Goal: Task Accomplishment & Management: Complete application form

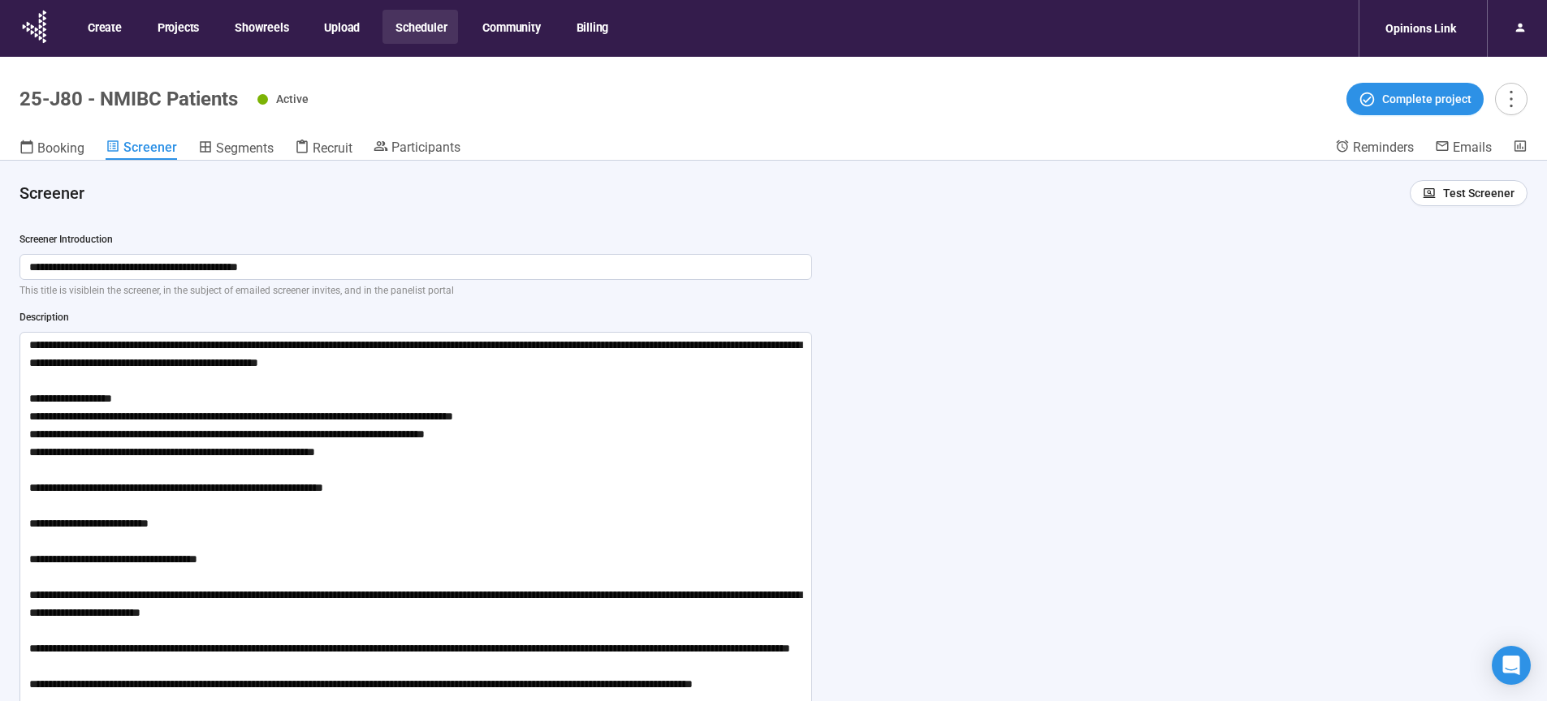
click at [494, 28] on button "Community" at bounding box center [510, 27] width 82 height 34
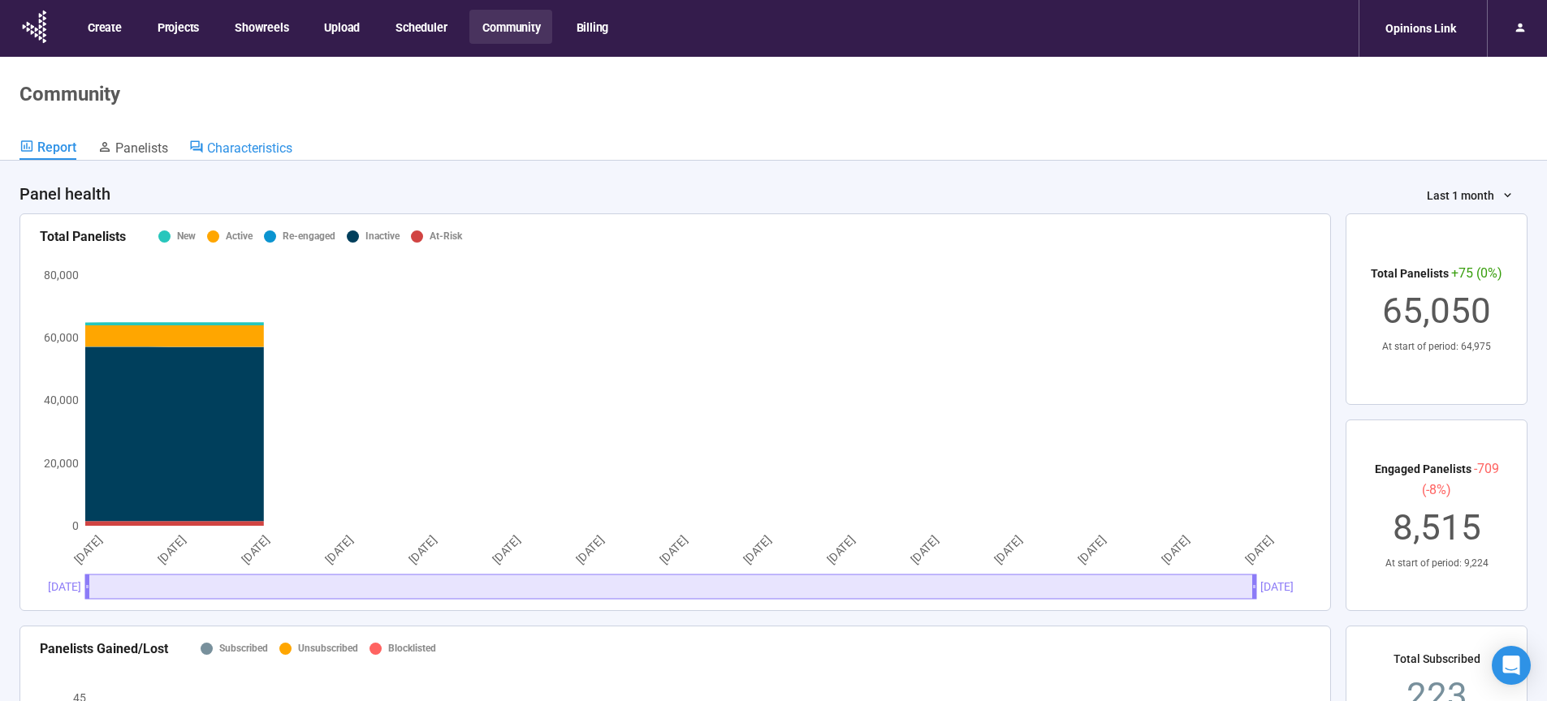
click at [244, 144] on span "Characteristics" at bounding box center [249, 147] width 85 height 15
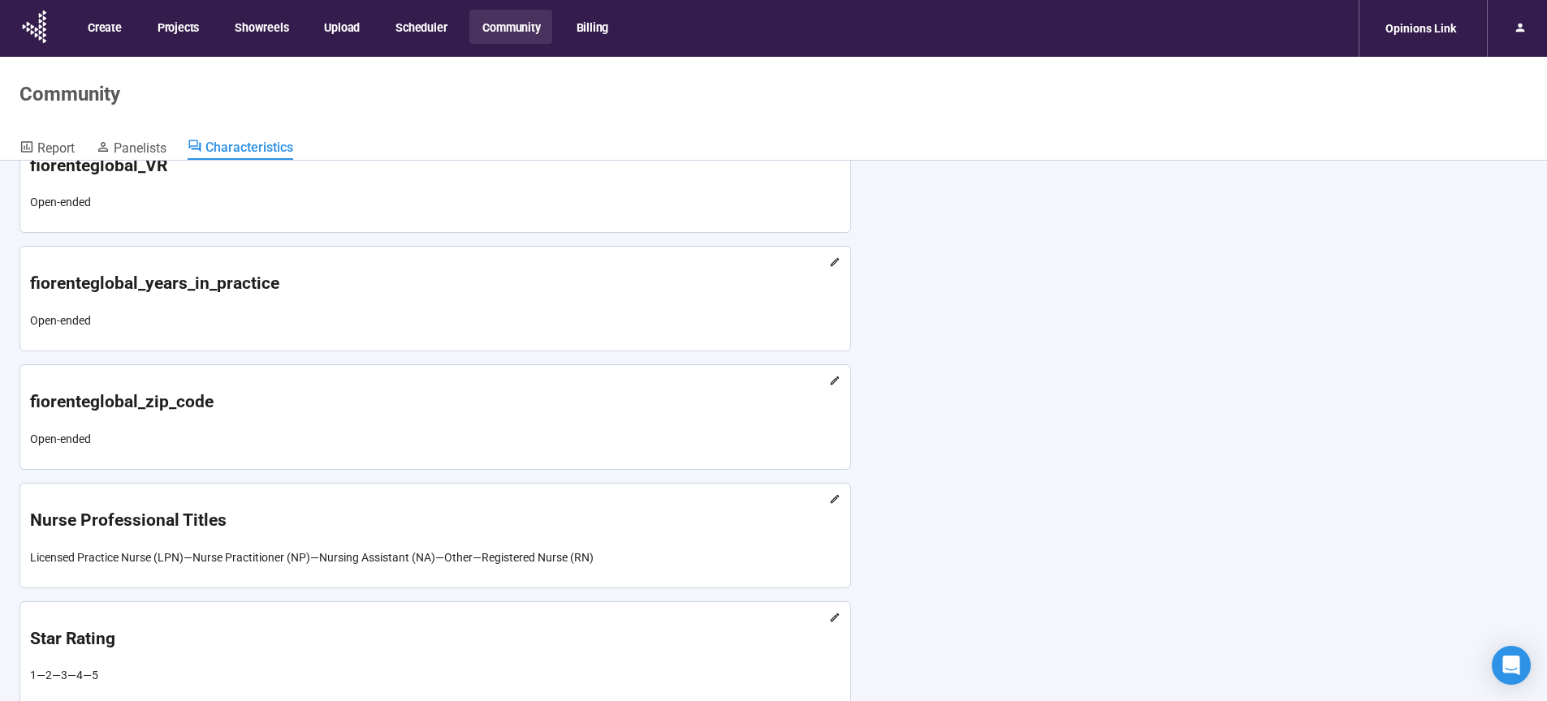
scroll to position [11952, 0]
click at [546, 179] on h1 "fiorenteglobal_VR" at bounding box center [435, 166] width 810 height 27
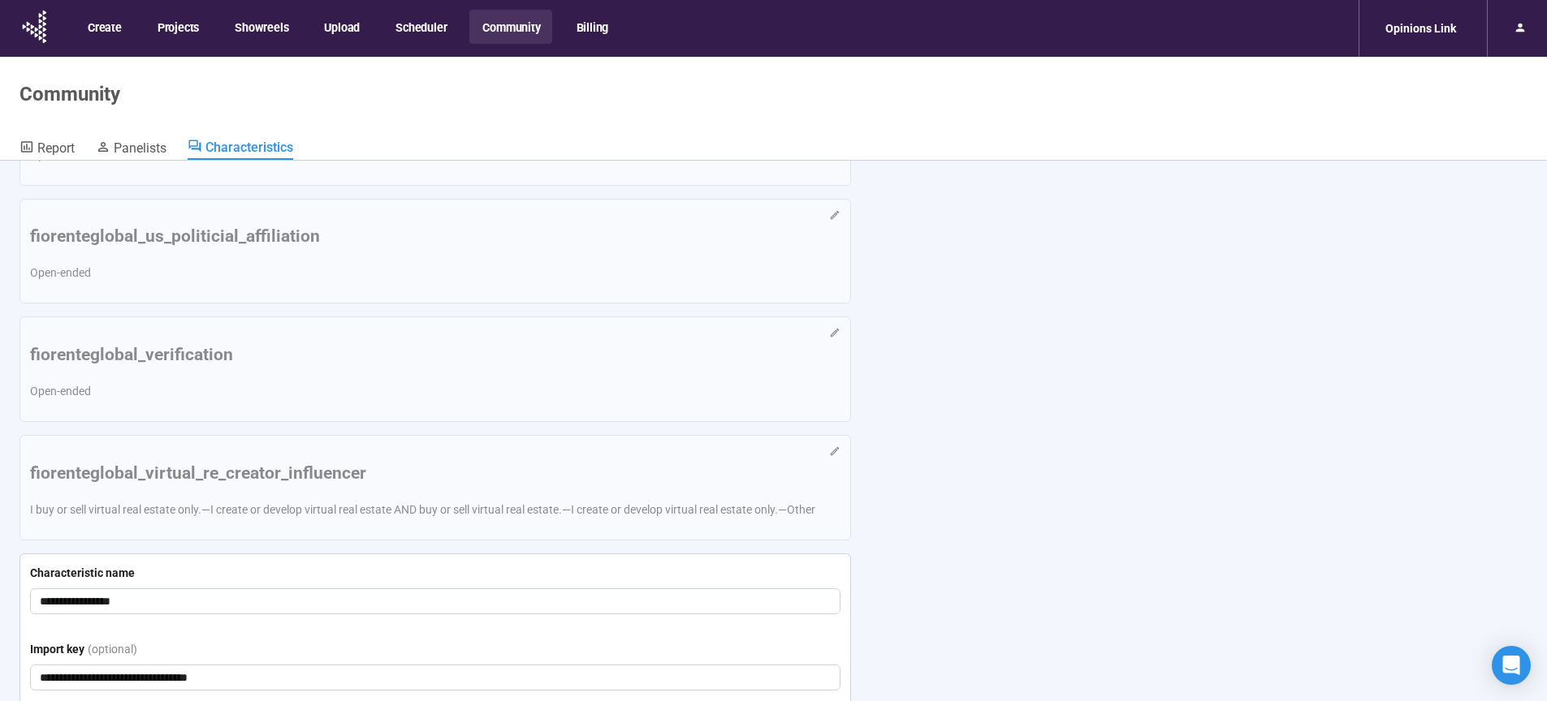
scroll to position [11276, 0]
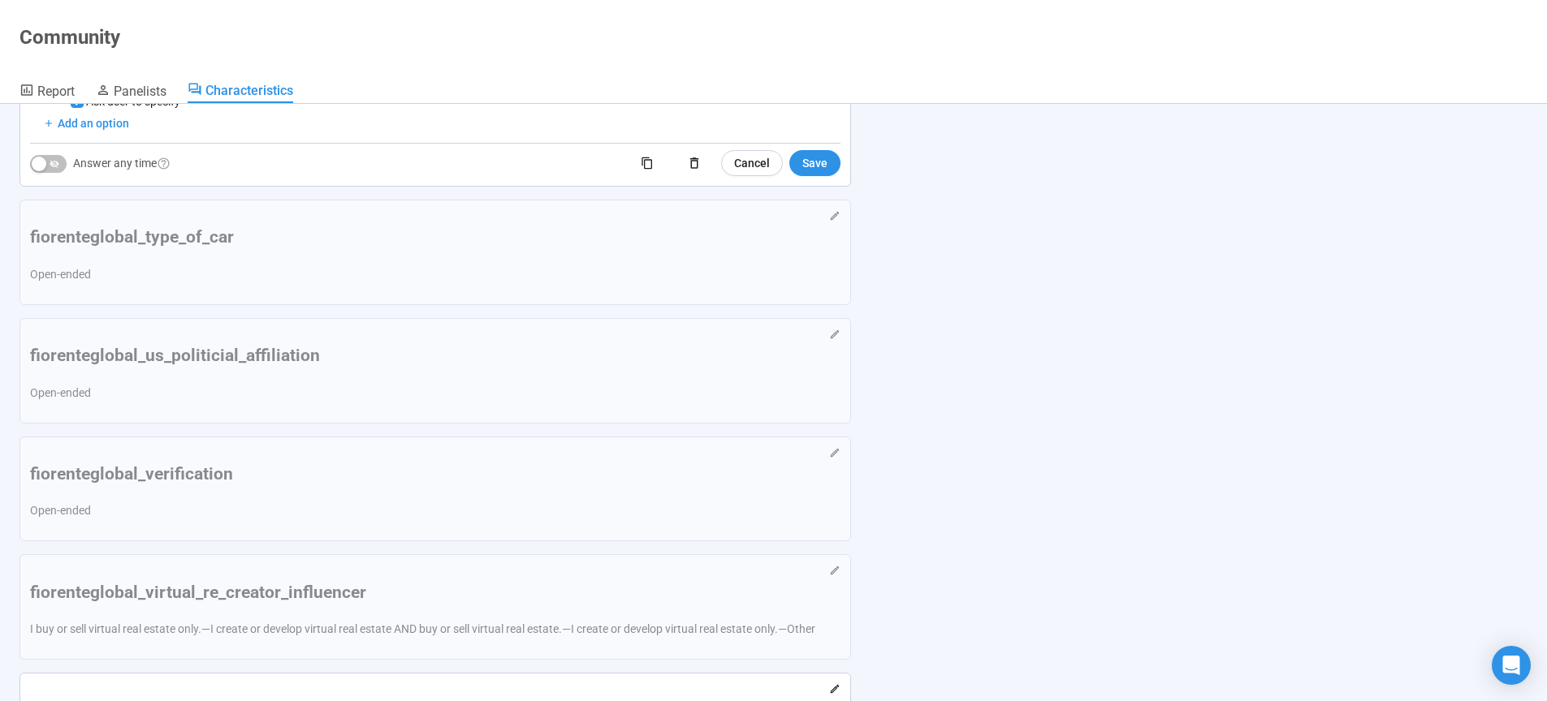
scroll to position [12014, 0]
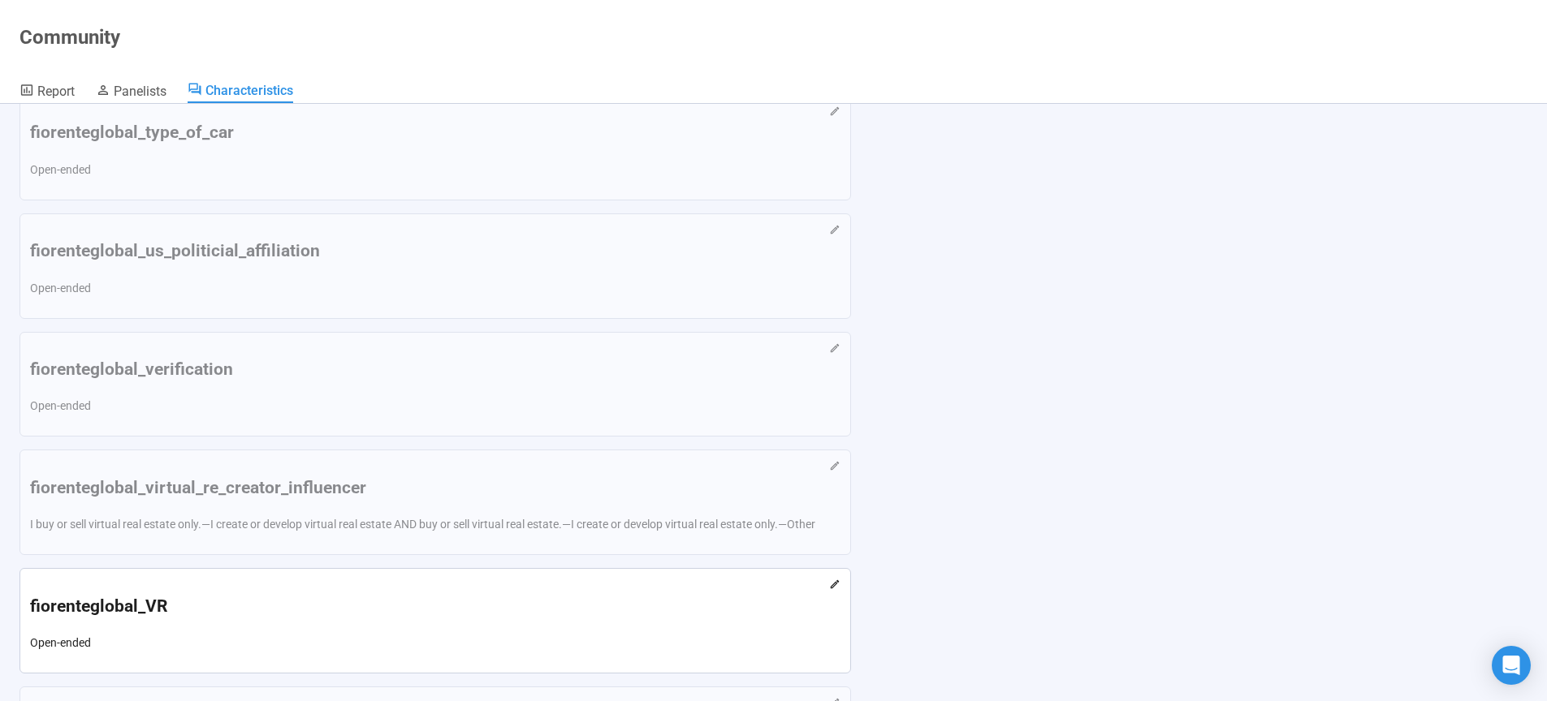
click at [94, 28] on div "Add an option" at bounding box center [93, 19] width 71 height 18
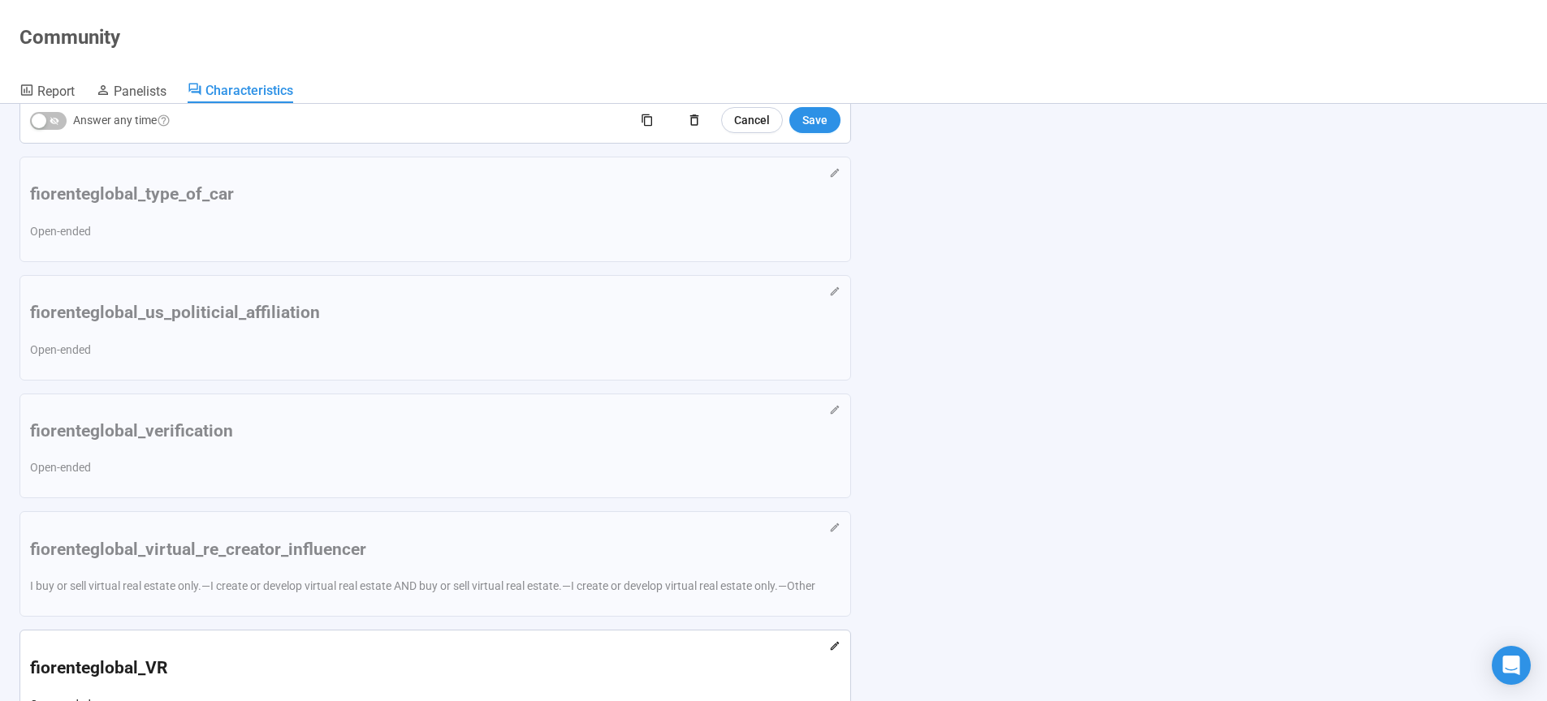
scroll to position [11987, 0]
drag, startPoint x: 37, startPoint y: 554, endPoint x: 38, endPoint y: 512, distance: 41.4
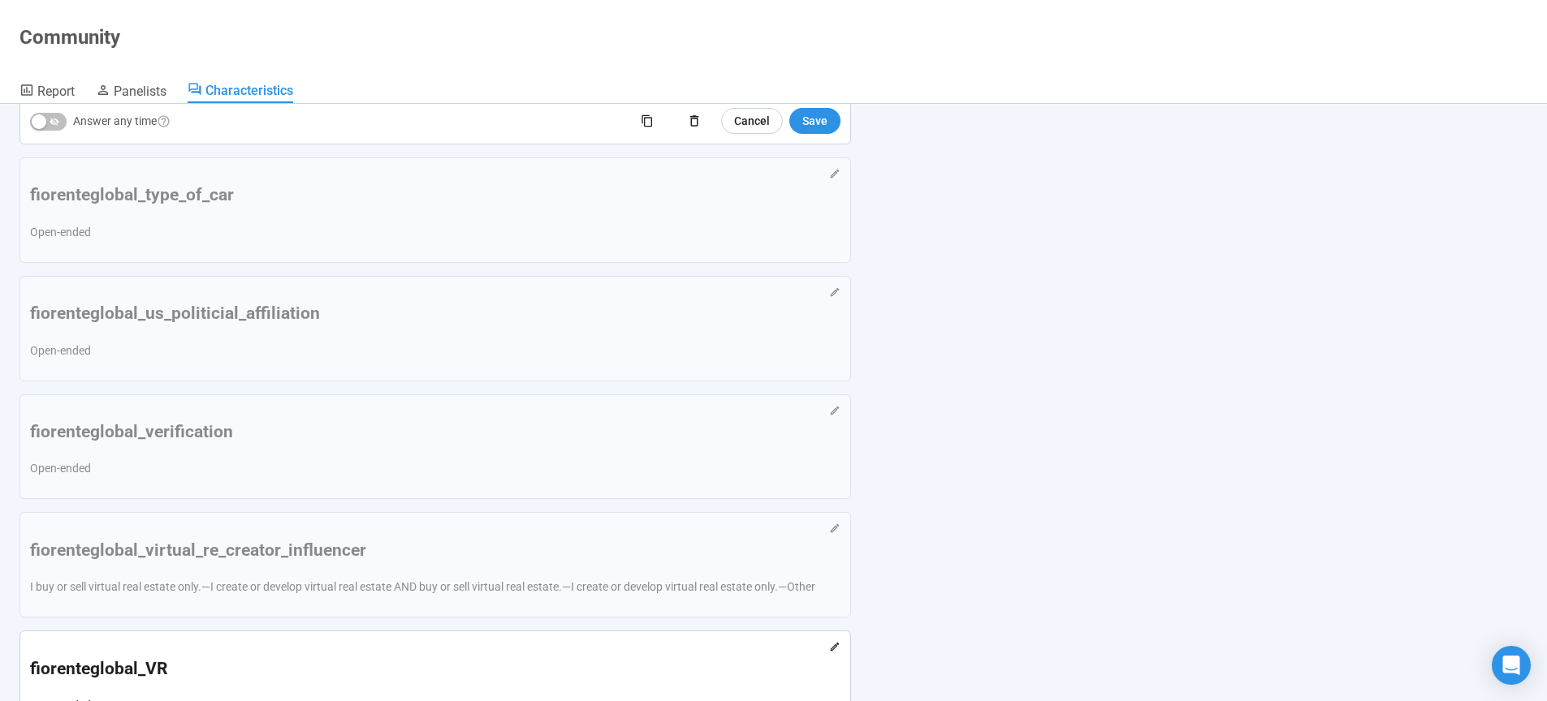
type input "**********"
click at [820, 130] on span "Save" at bounding box center [814, 121] width 25 height 18
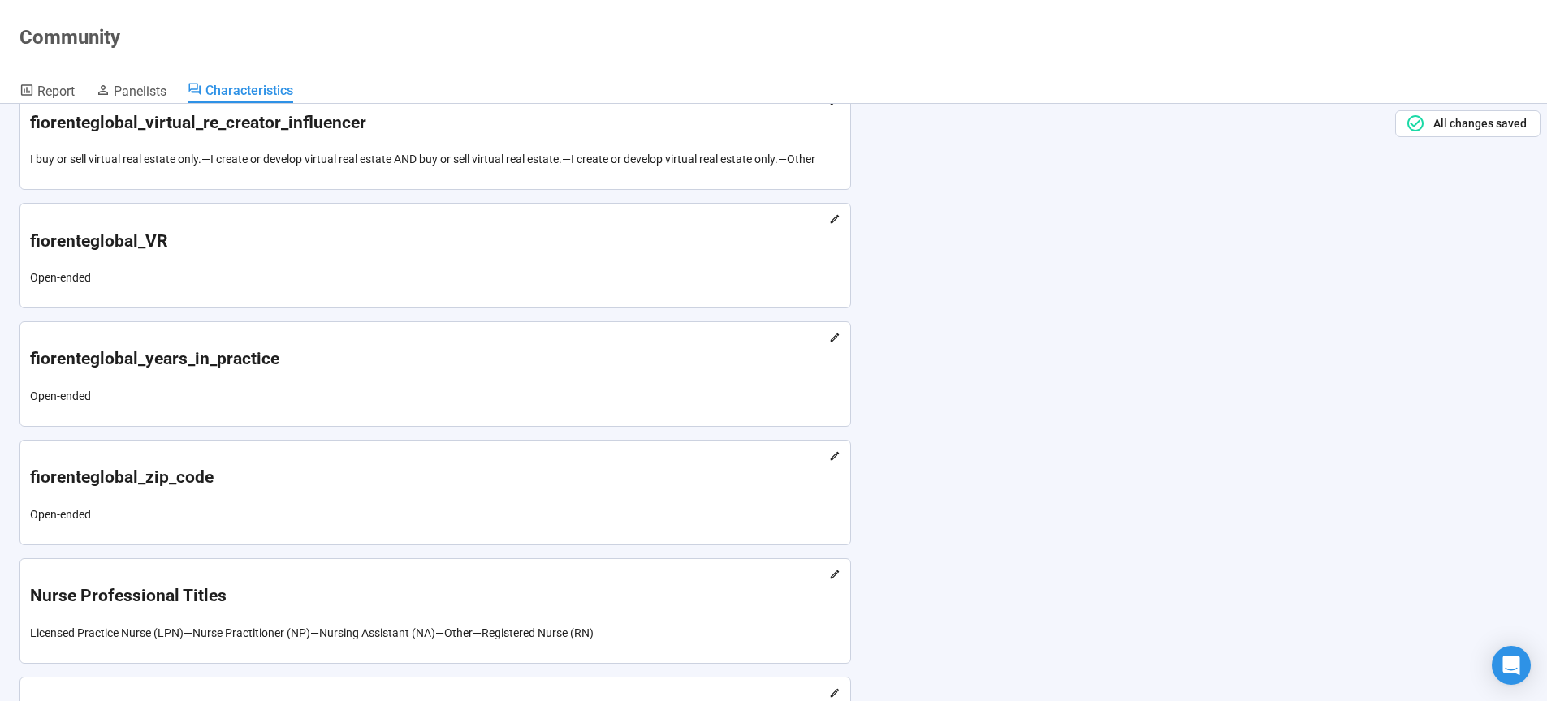
scroll to position [11424, 0]
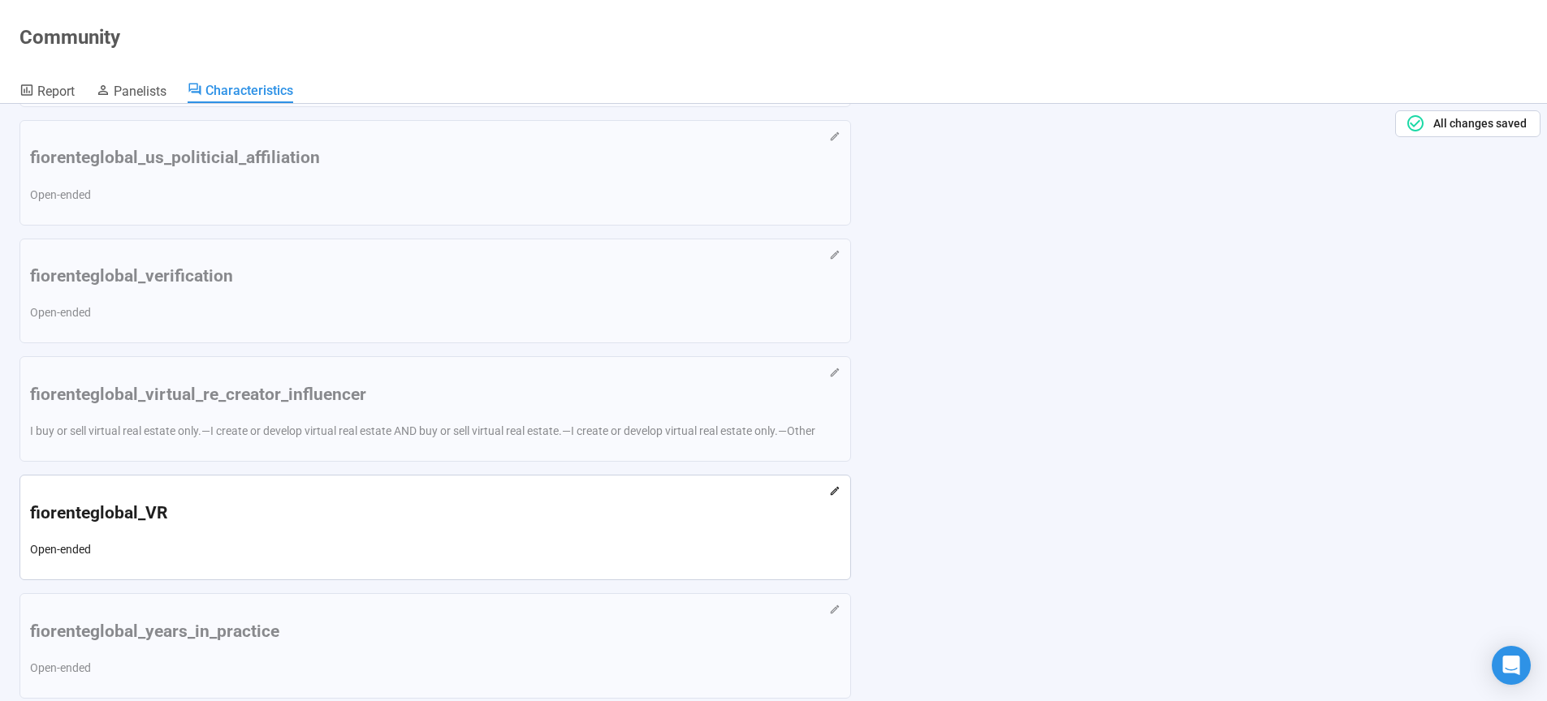
scroll to position [12127, 0]
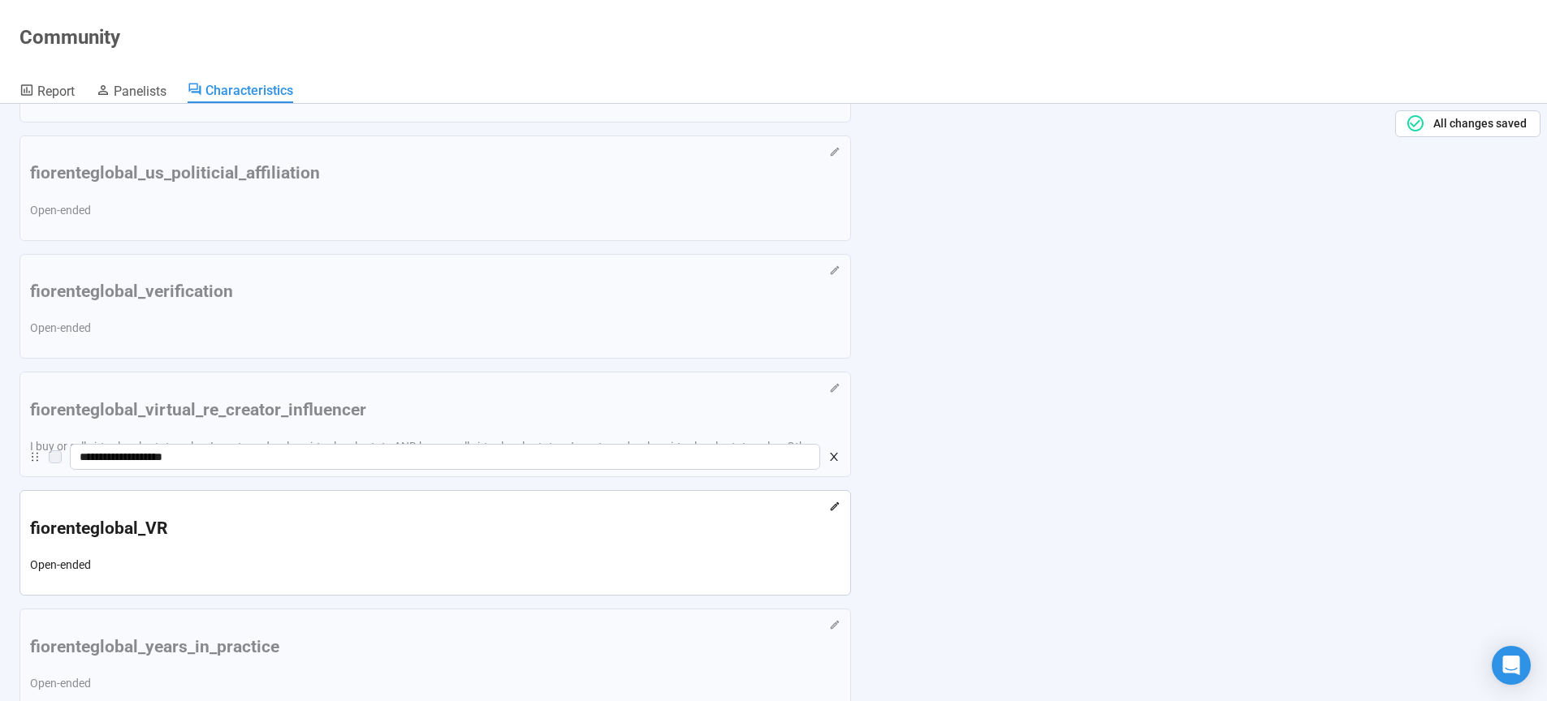
drag, startPoint x: 36, startPoint y: 376, endPoint x: 37, endPoint y: 463, distance: 86.9
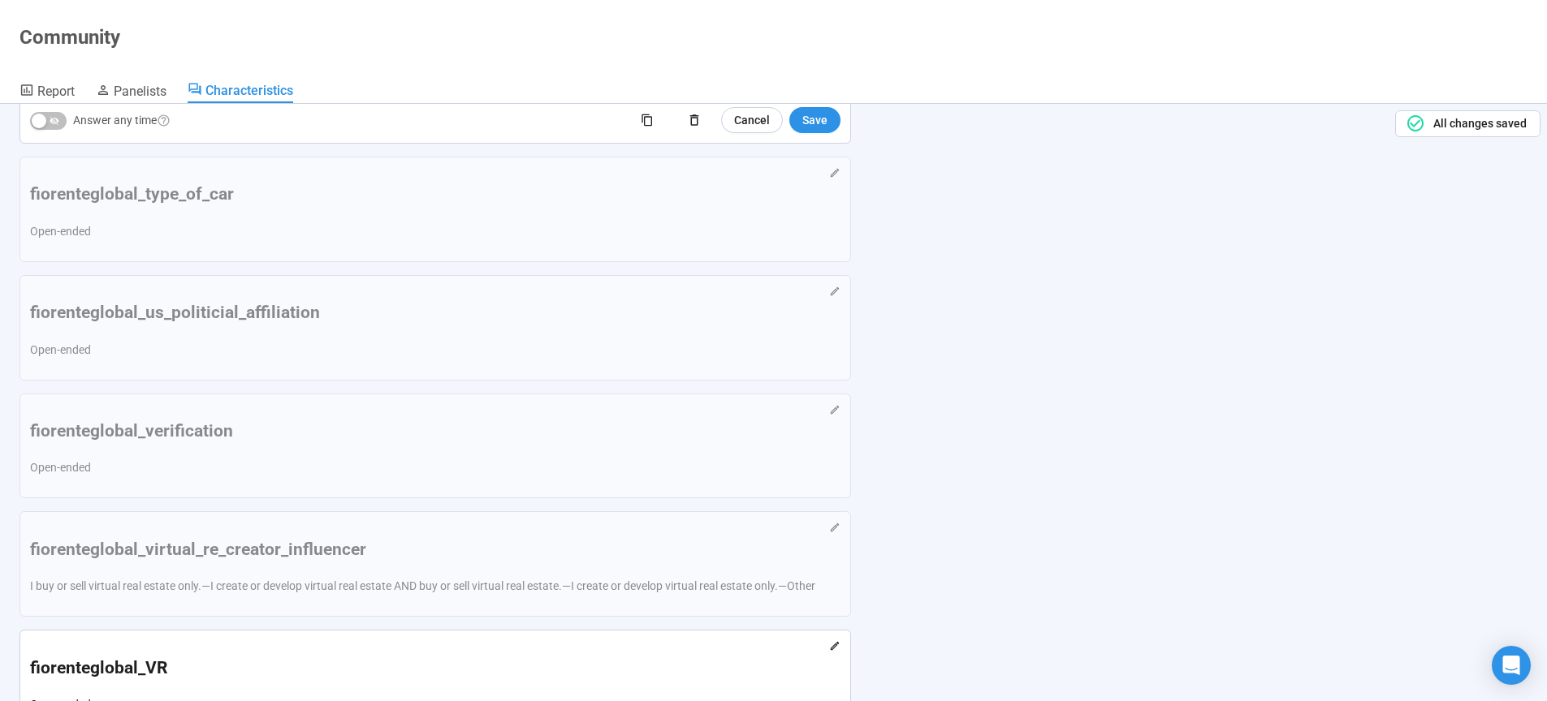
scroll to position [11987, 0]
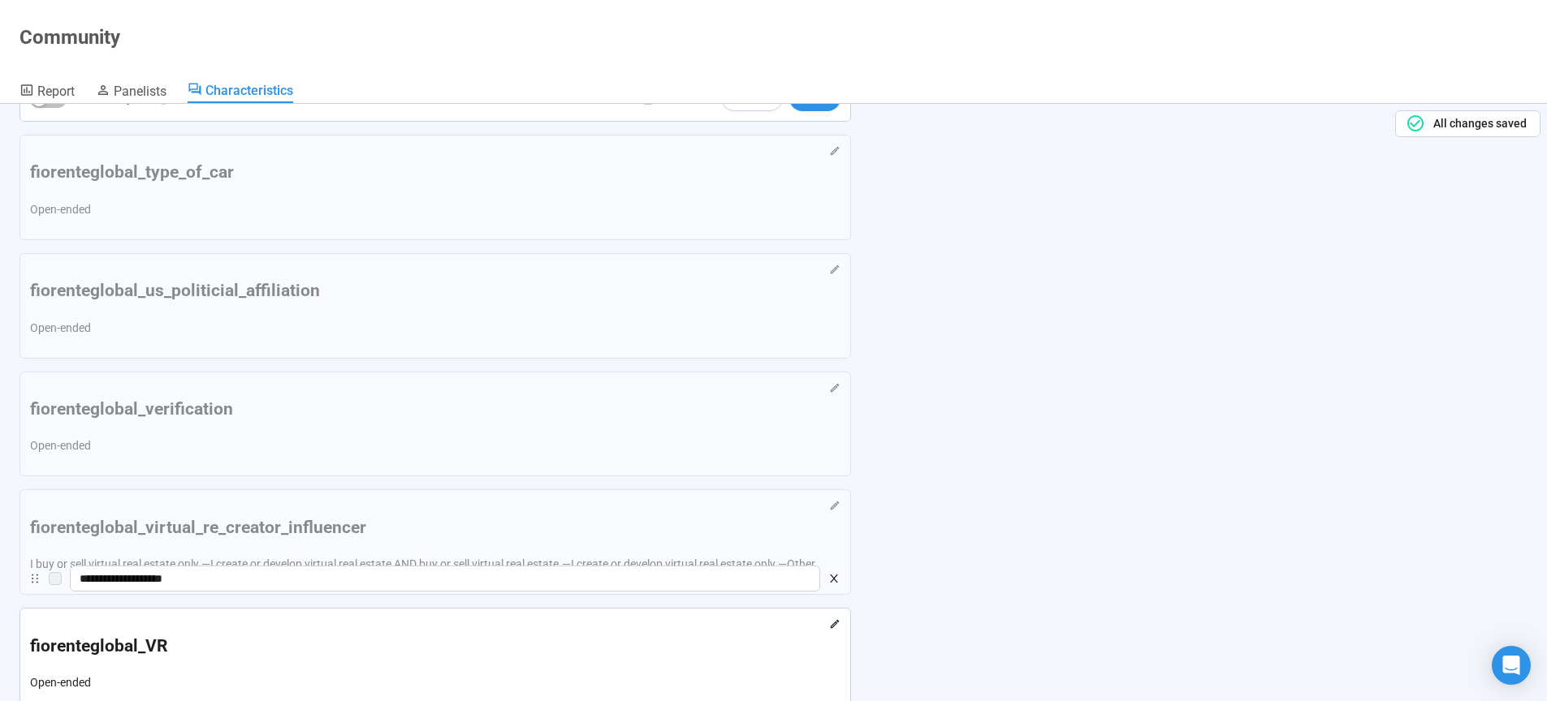
drag, startPoint x: 35, startPoint y: 553, endPoint x: 35, endPoint y: 593, distance: 39.8
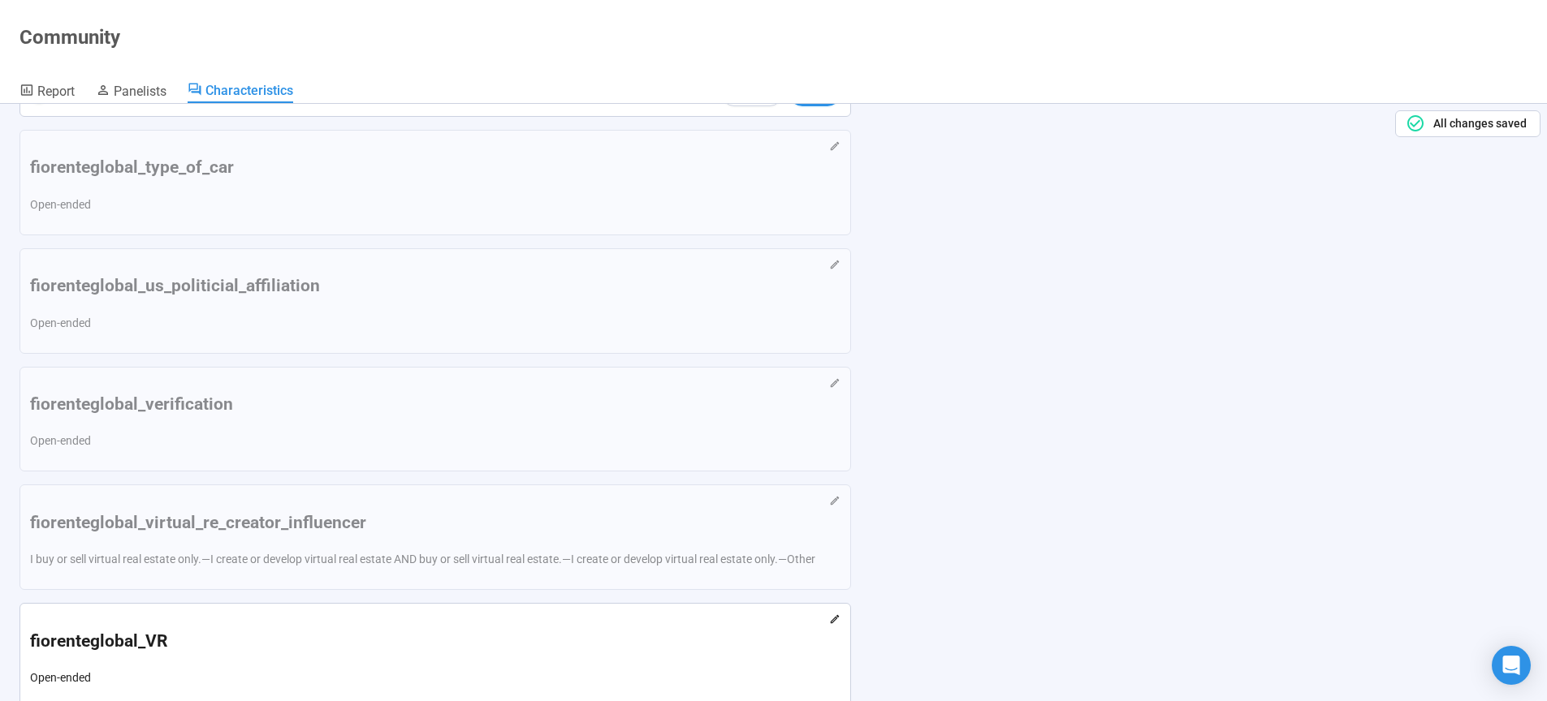
click at [110, 63] on div "Add an option" at bounding box center [93, 54] width 71 height 18
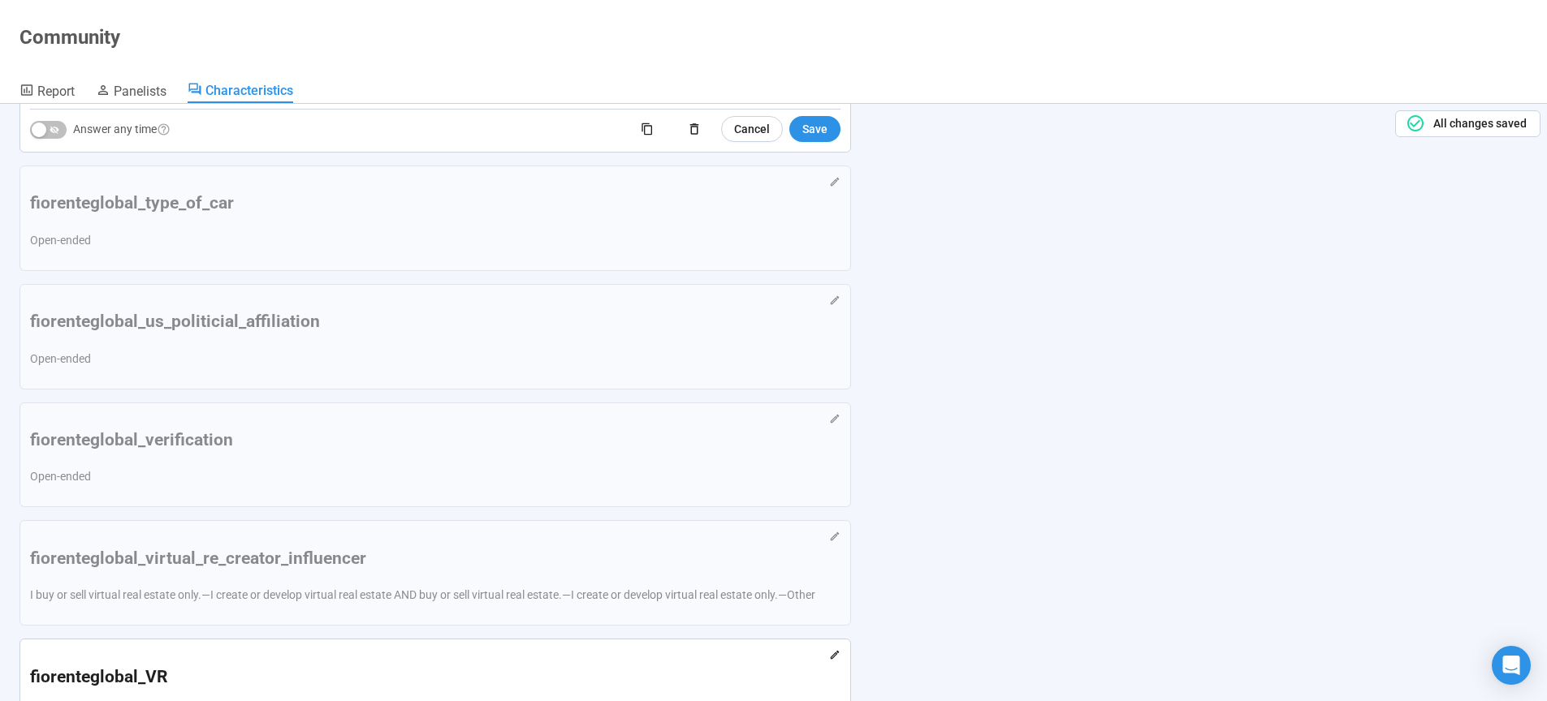
scroll to position [12015, 0]
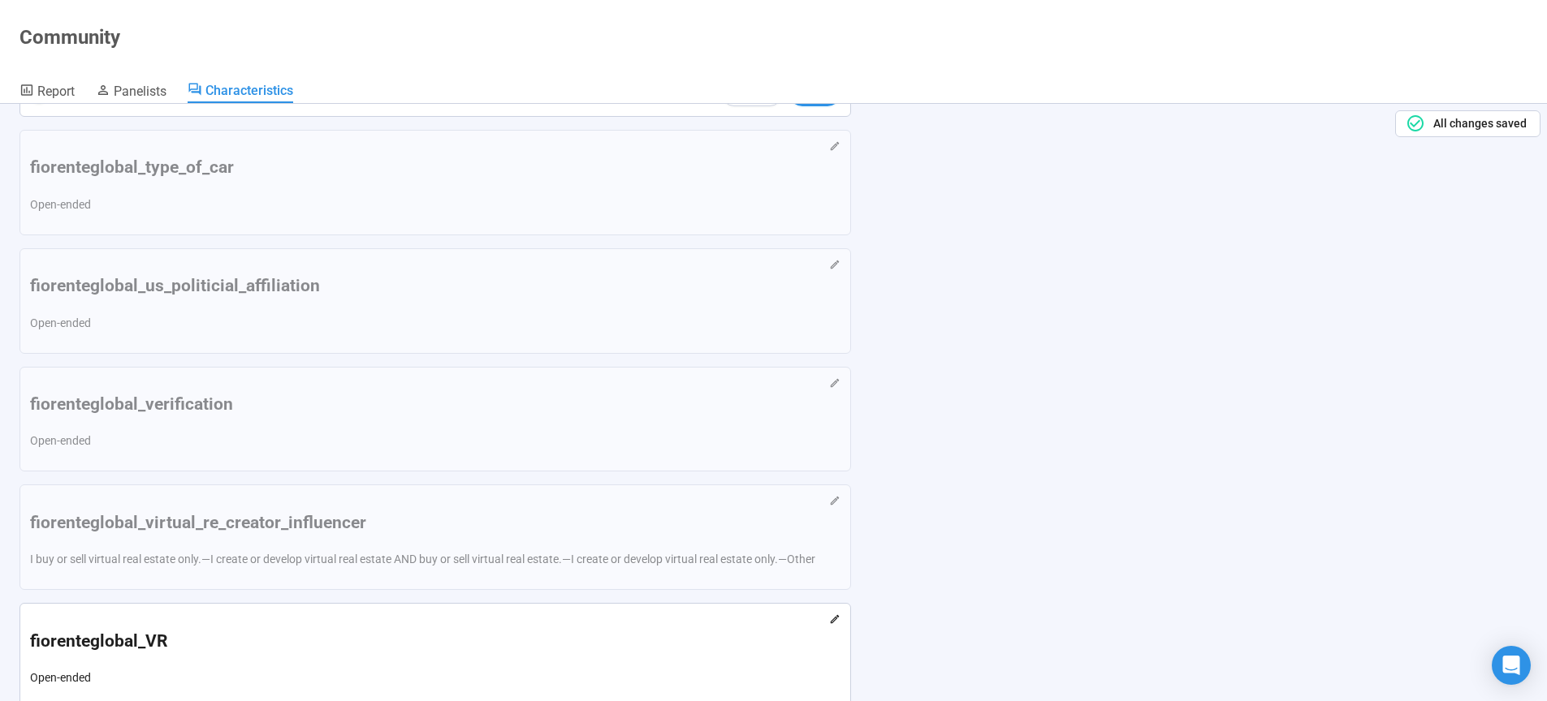
type input "**********"
drag, startPoint x: 32, startPoint y: 524, endPoint x: 35, endPoint y: 474, distance: 49.6
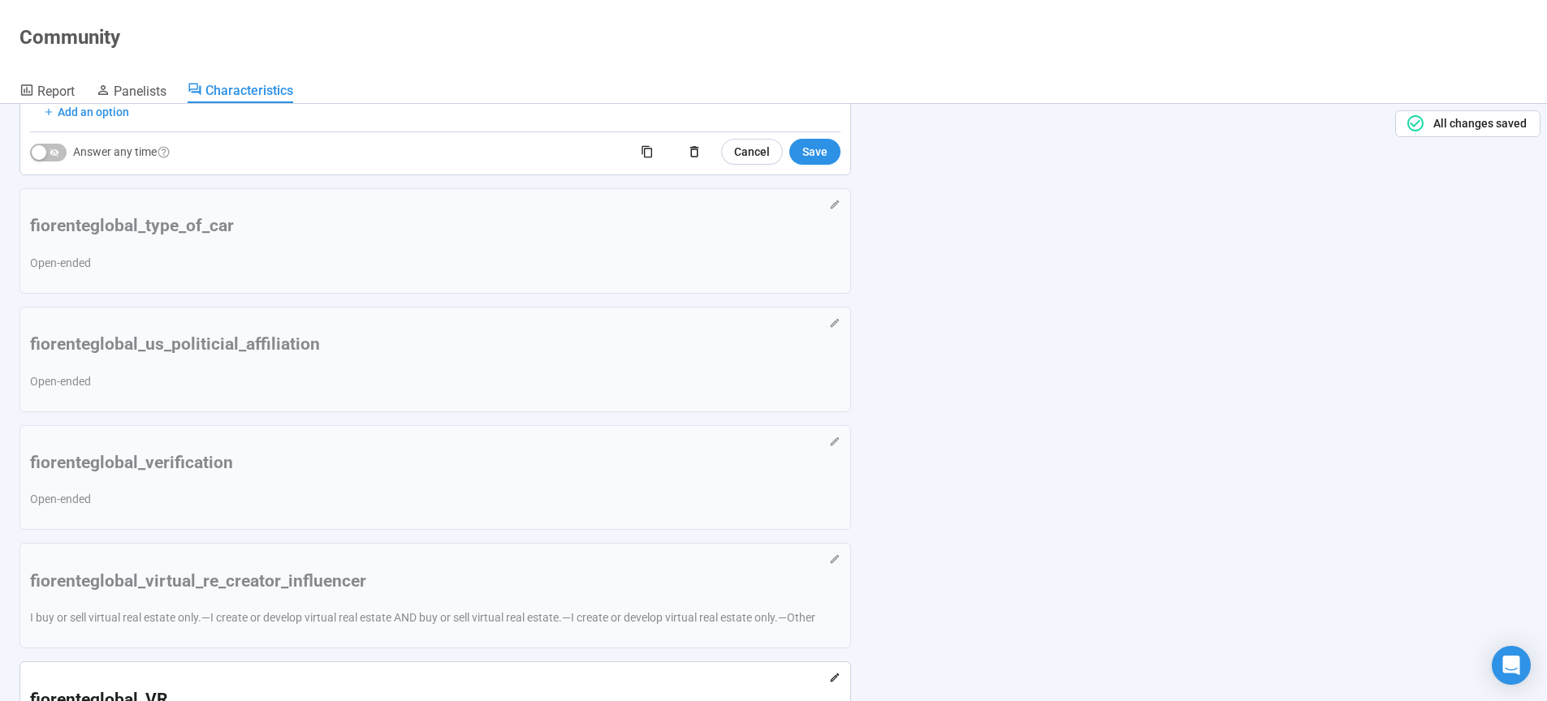
scroll to position [11959, 0]
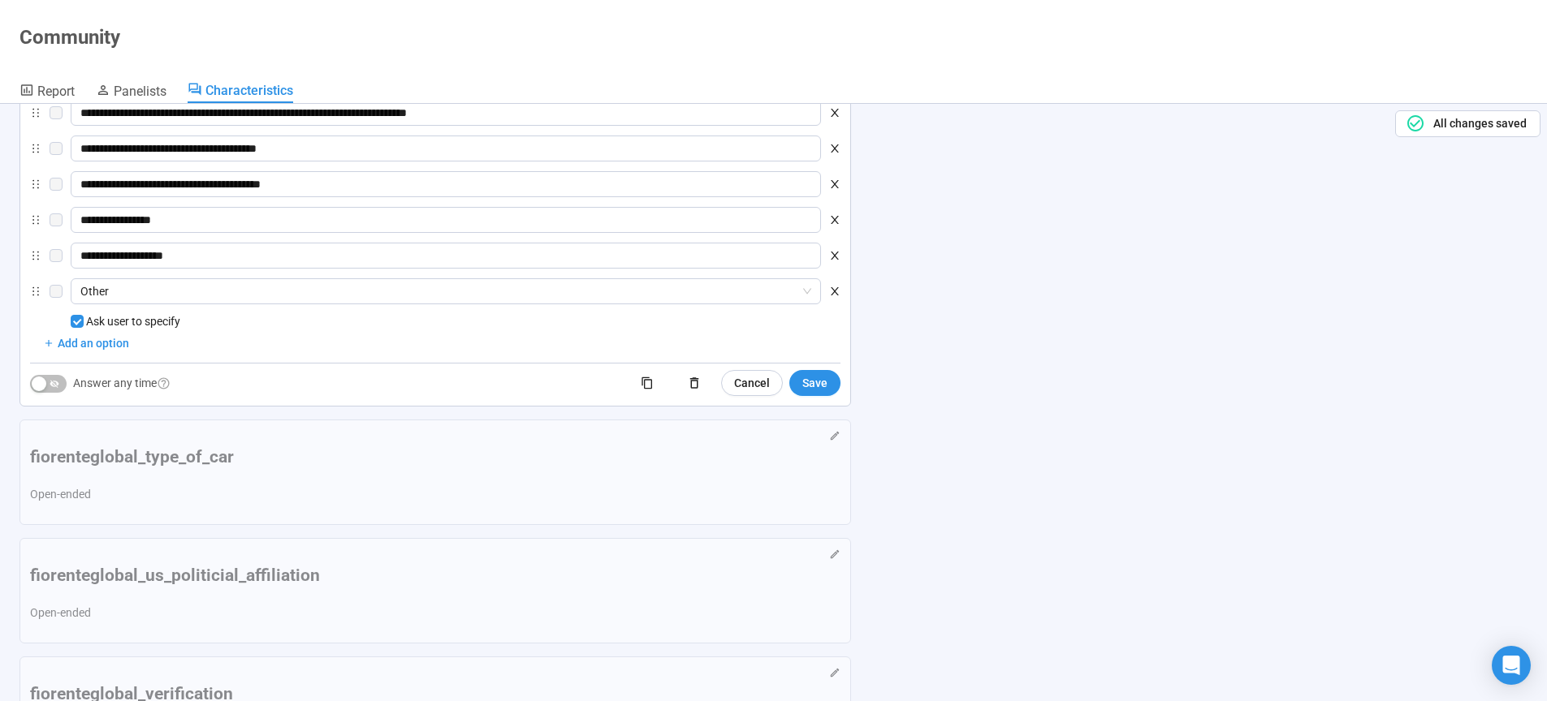
scroll to position [11711, 0]
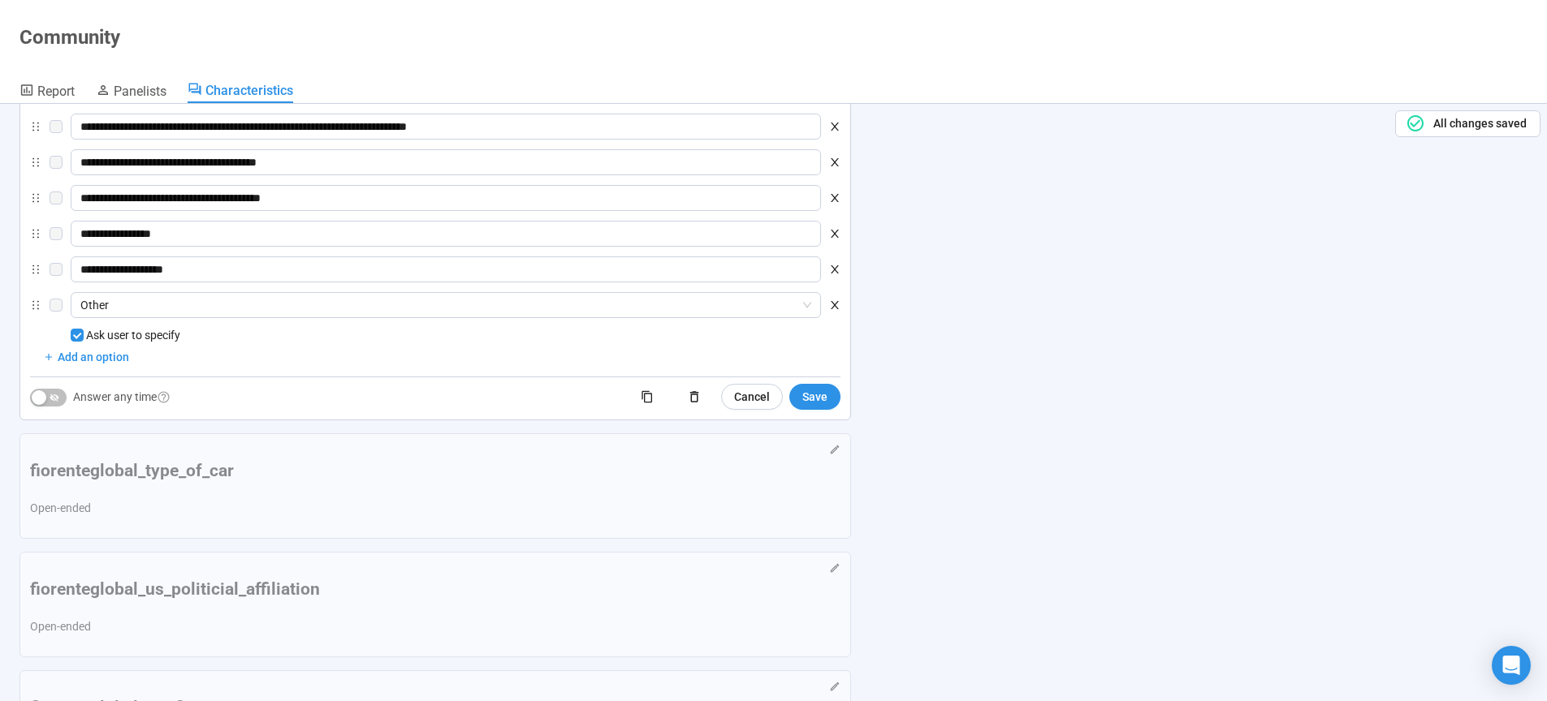
drag, startPoint x: 39, startPoint y: 177, endPoint x: 490, endPoint y: 558, distance: 590.5
drag, startPoint x: 67, startPoint y: 342, endPoint x: 431, endPoint y: 561, distance: 424.7
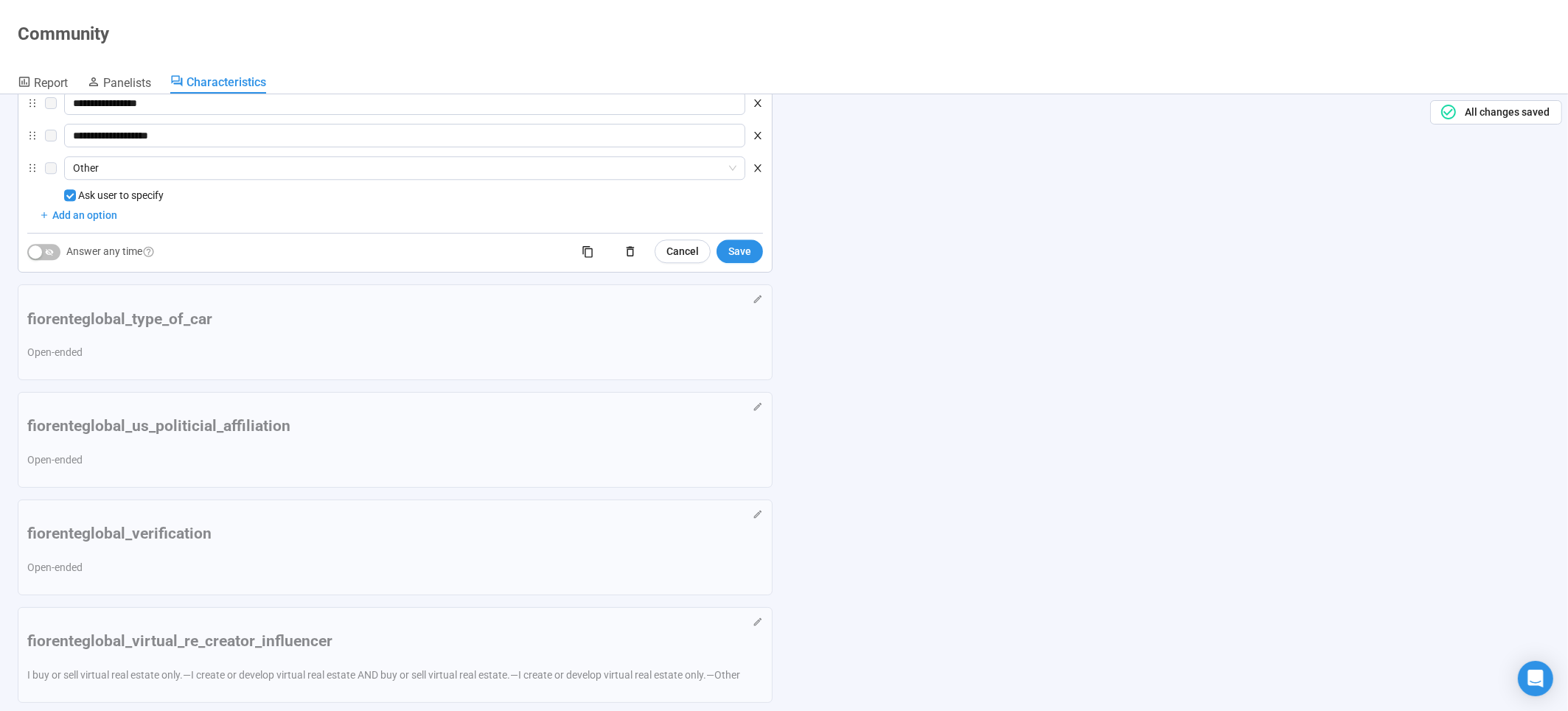
scroll to position [10762, 0]
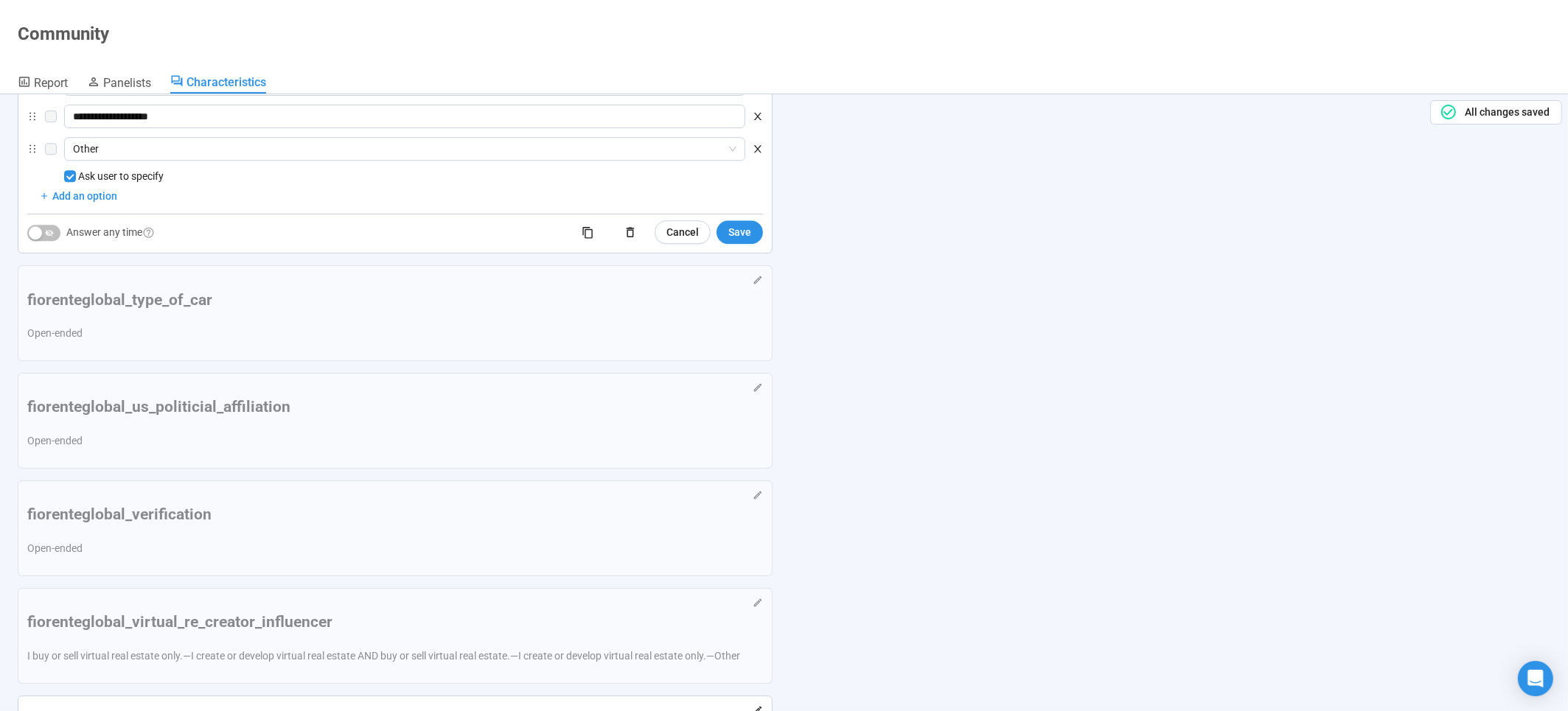
click at [760, 25] on icon "close" at bounding box center [757, 18] width 10 height 10
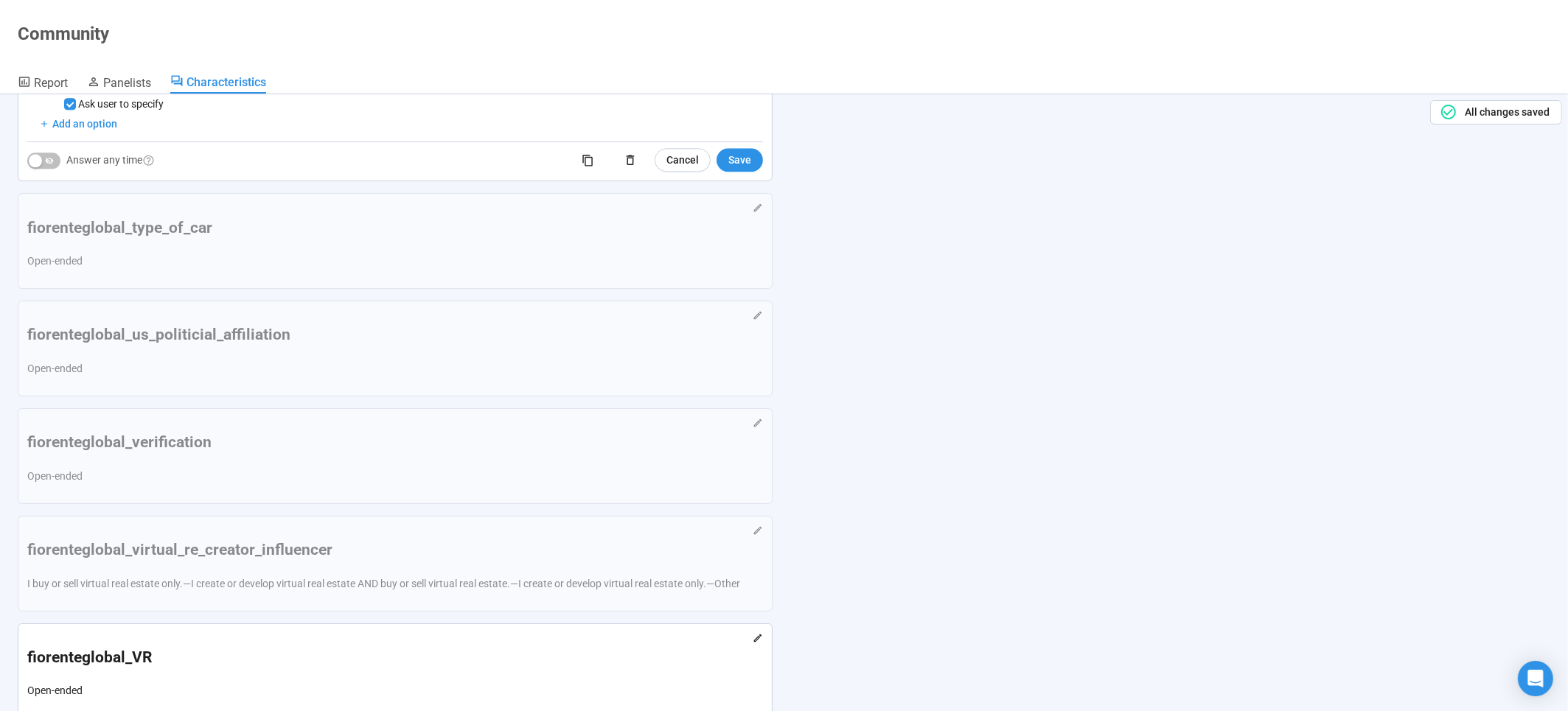
scroll to position [10776, 0]
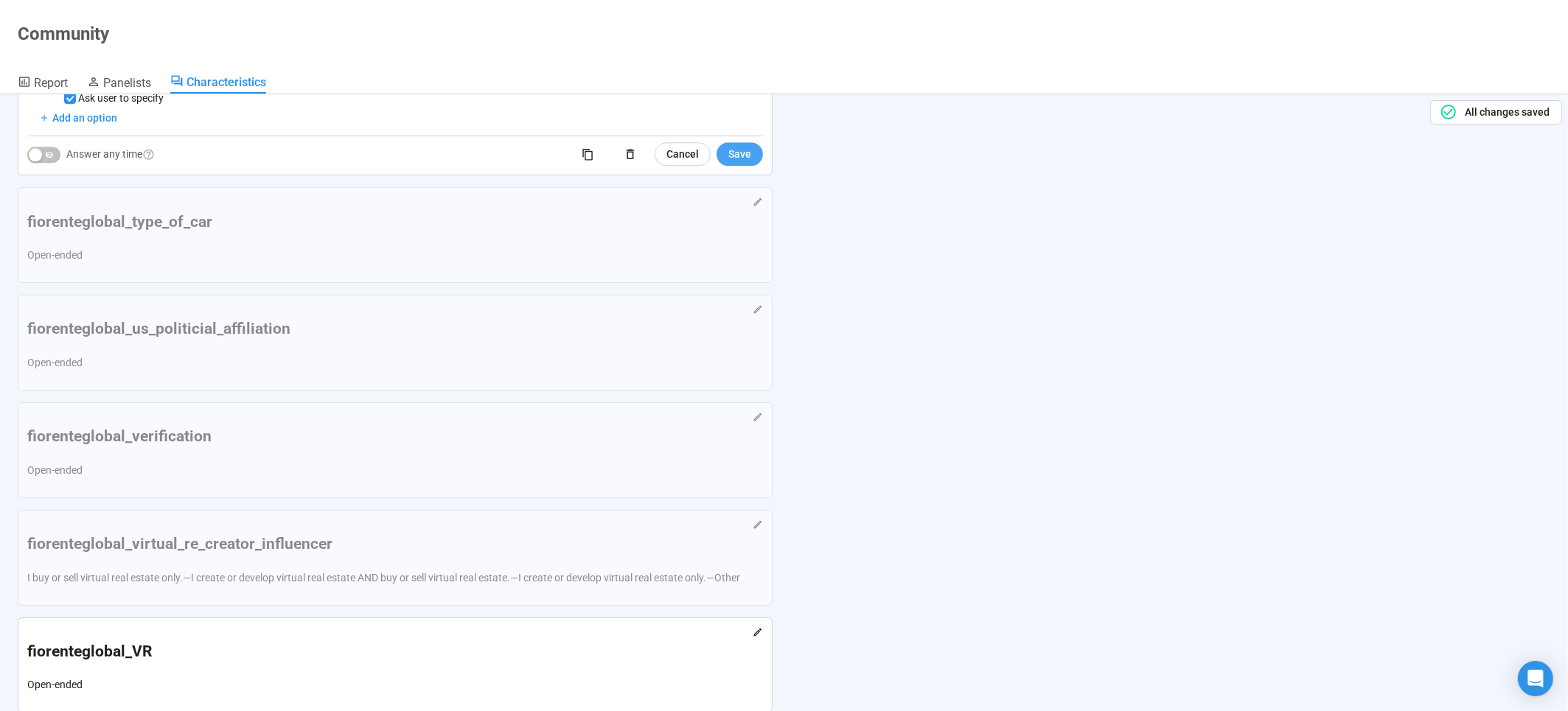
click at [750, 163] on span "Save" at bounding box center [739, 154] width 23 height 16
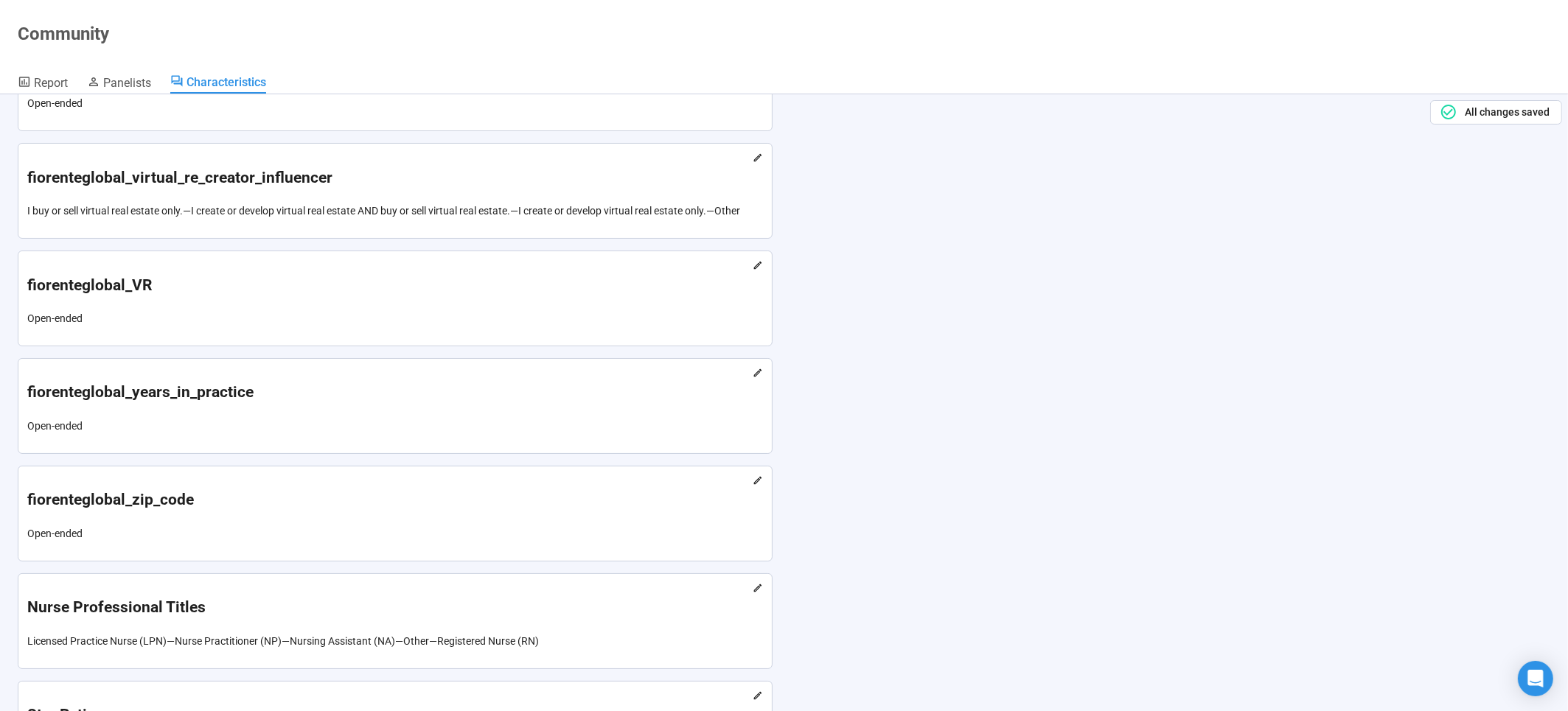
scroll to position [10421, 0]
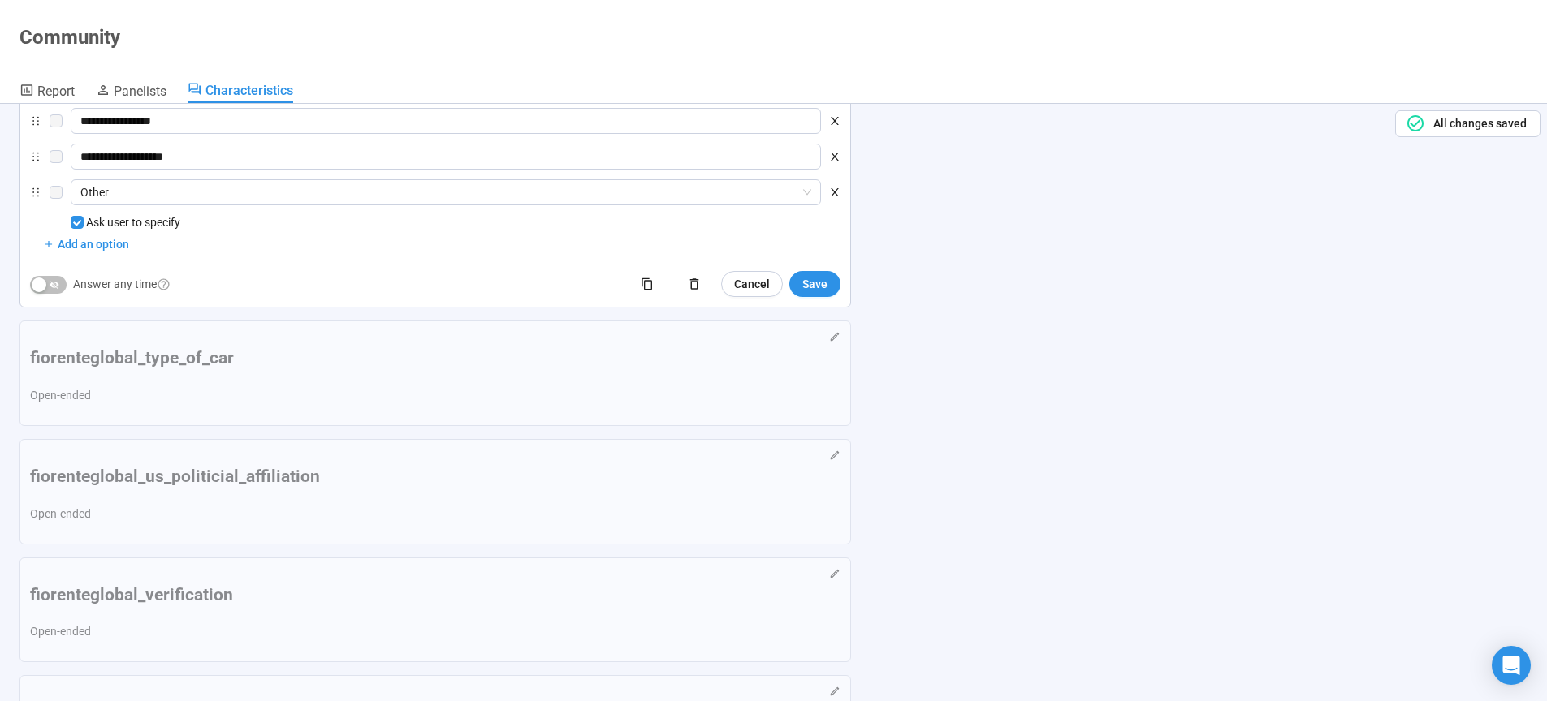
scroll to position [0, 0]
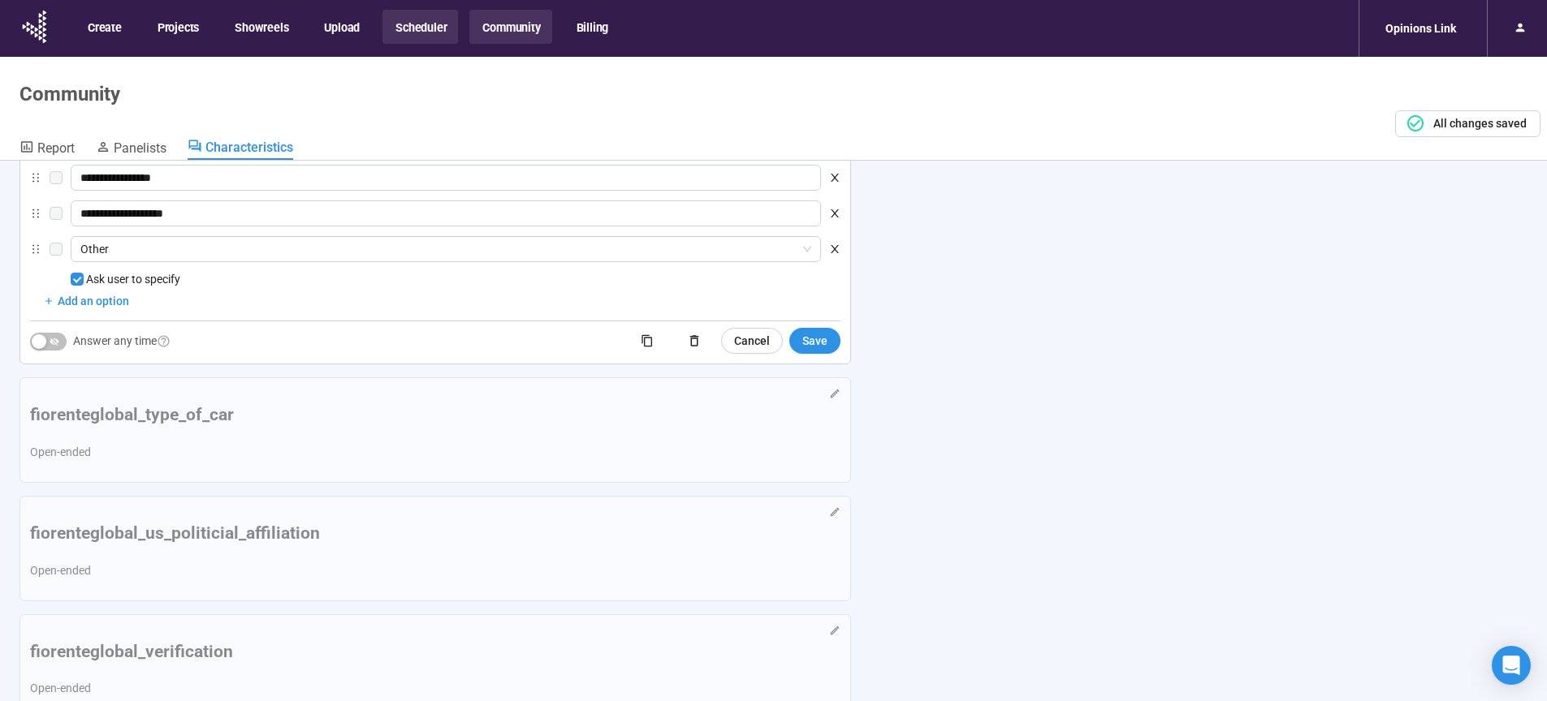
click at [408, 25] on button "Scheduler" at bounding box center [420, 27] width 76 height 34
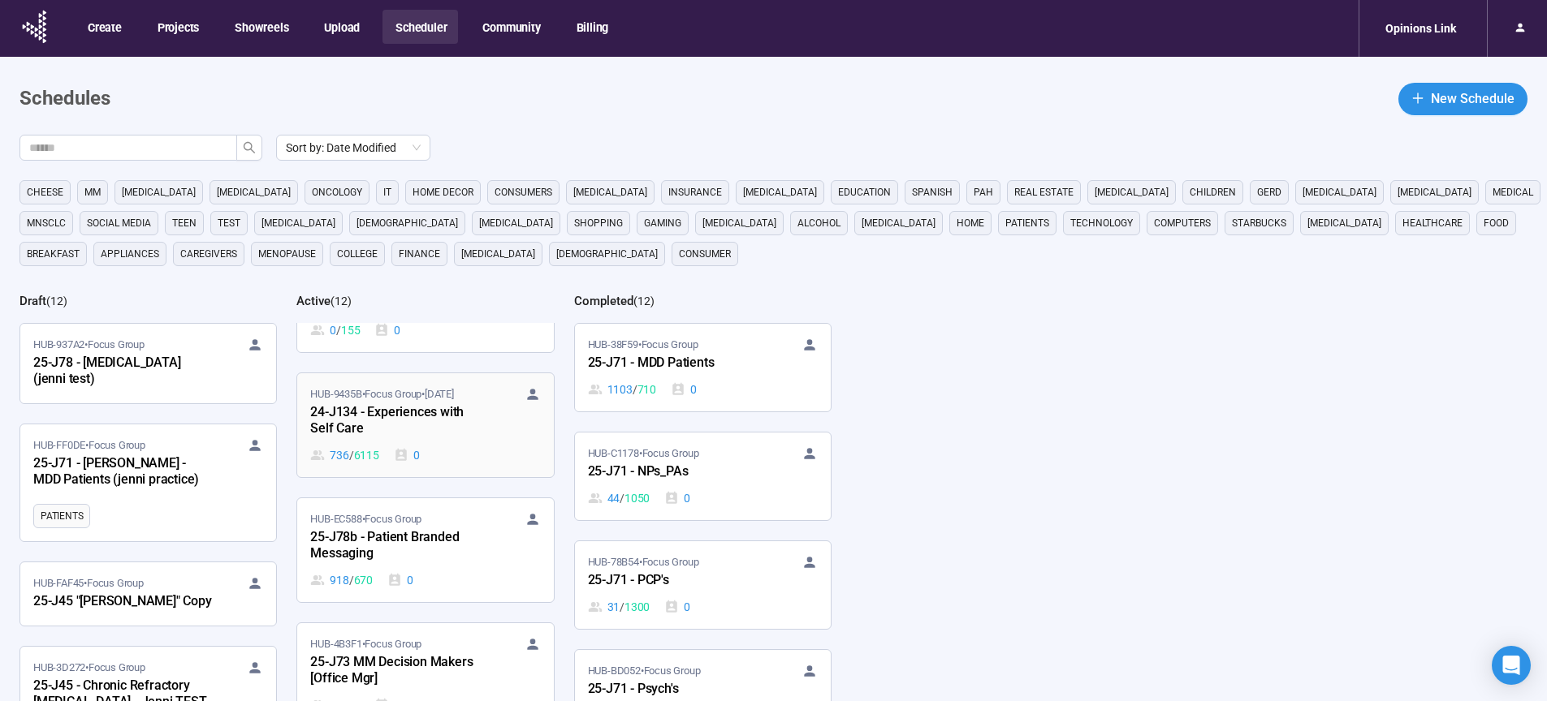
scroll to position [317, 0]
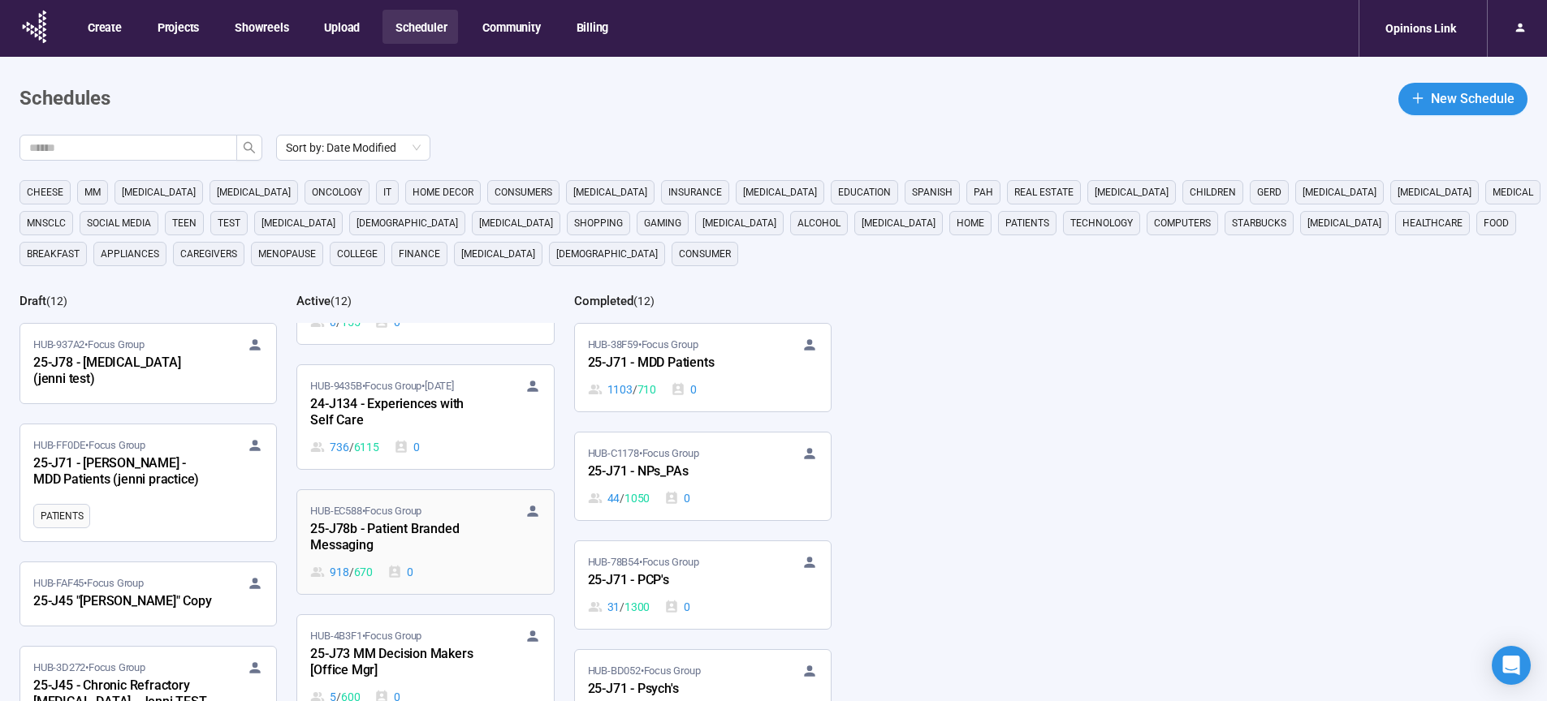
click at [404, 537] on div "25-J78b - Patient Branded Messaging" at bounding box center [399, 538] width 179 height 37
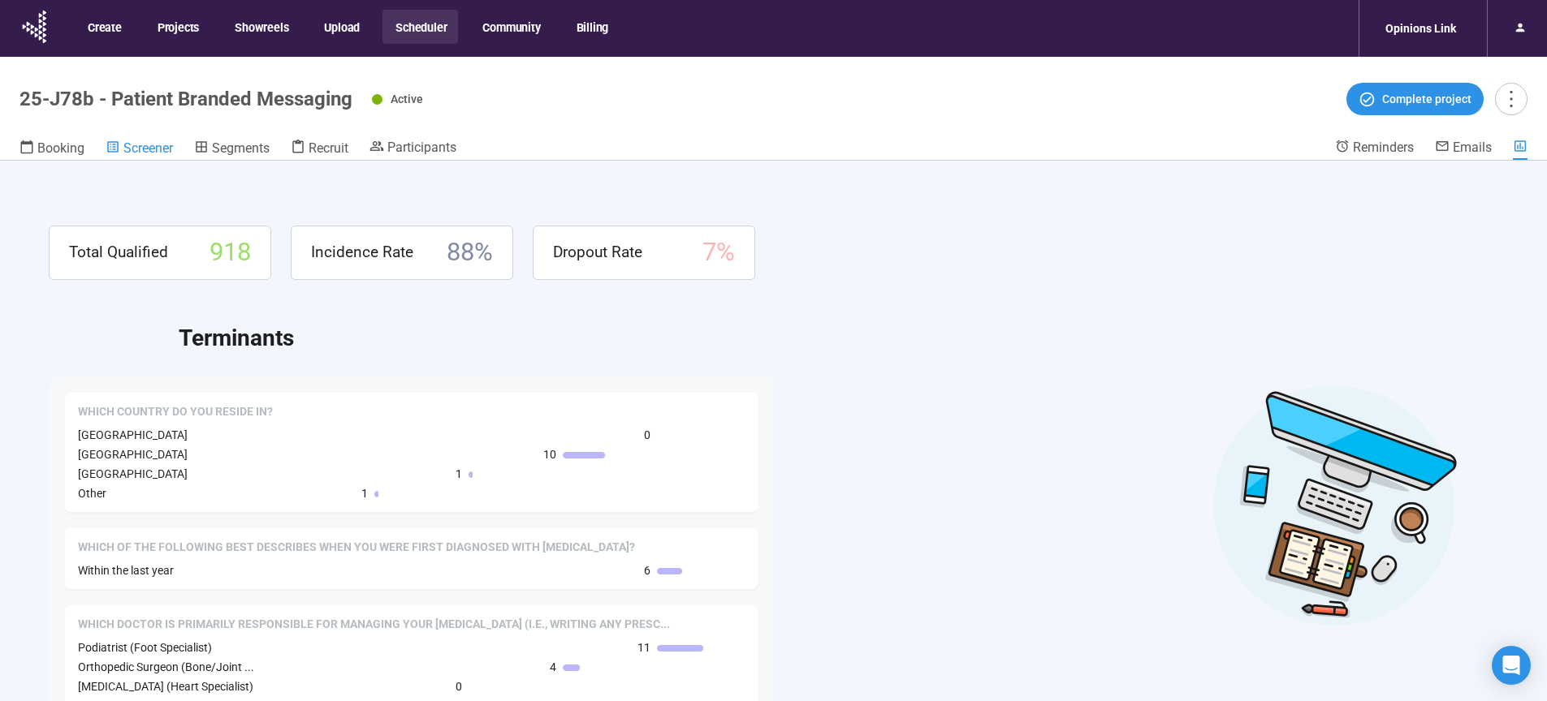
click at [153, 150] on span "Screener" at bounding box center [148, 147] width 50 height 15
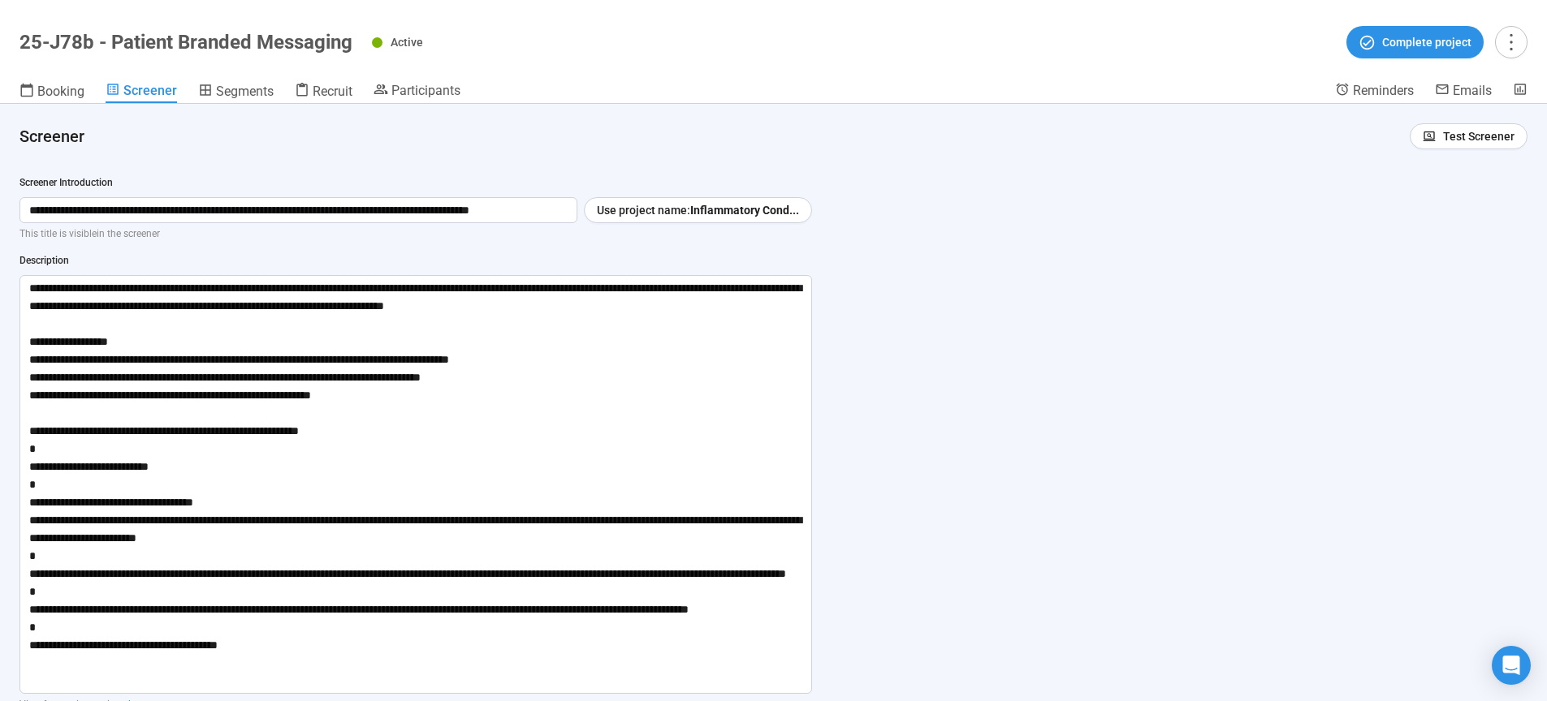
click at [1053, 368] on div "**********" at bounding box center [773, 403] width 1547 height 598
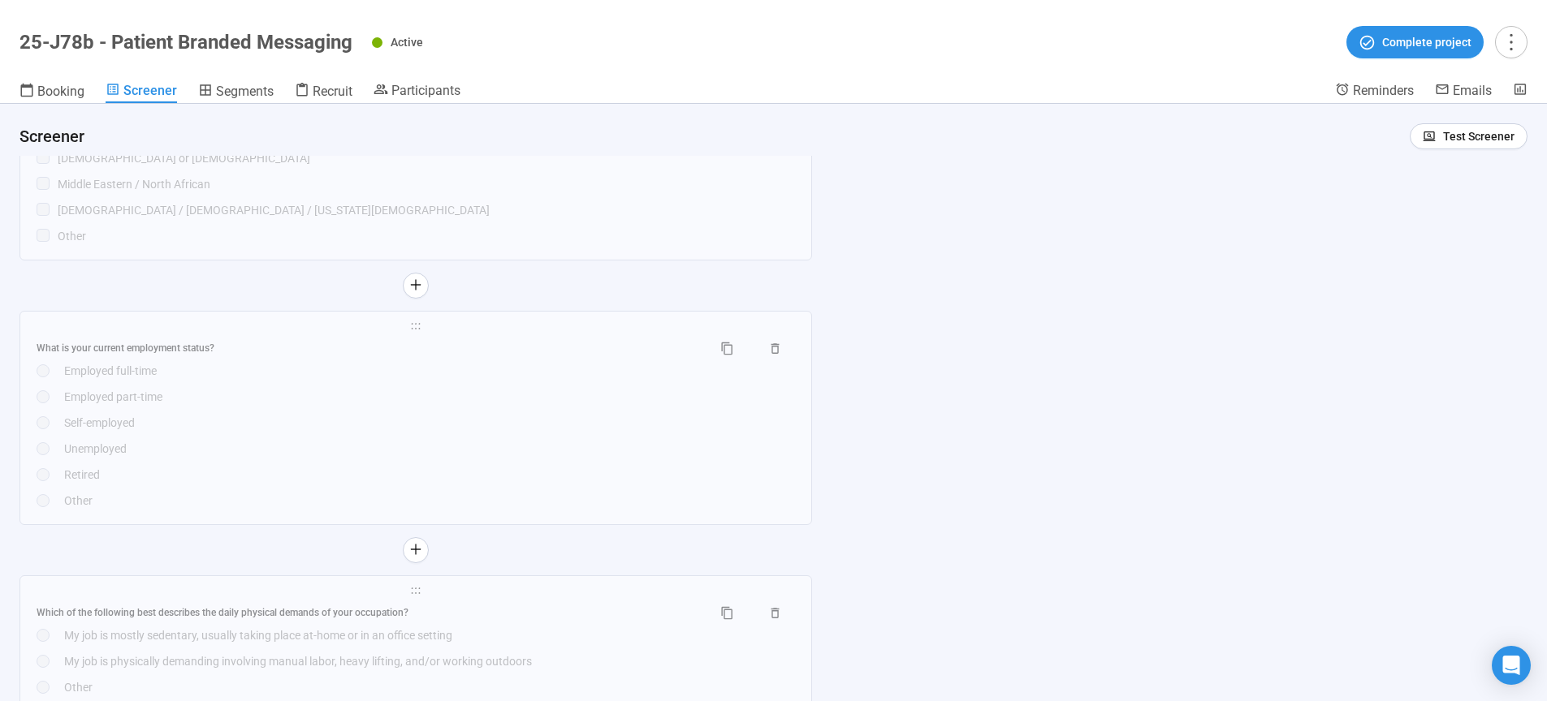
scroll to position [7409, 0]
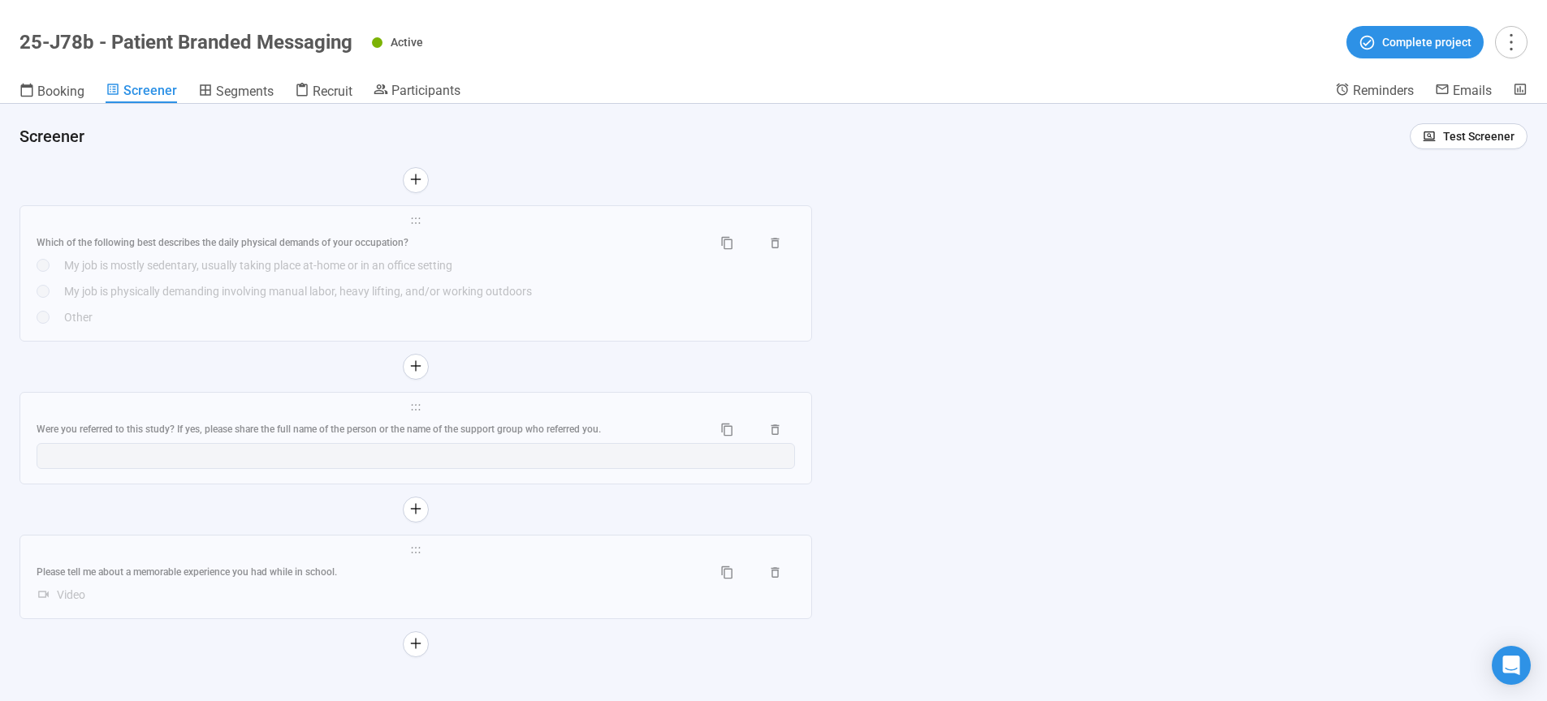
click at [1110, 387] on div "**********" at bounding box center [773, 403] width 1547 height 598
